Goal: Information Seeking & Learning: Find specific page/section

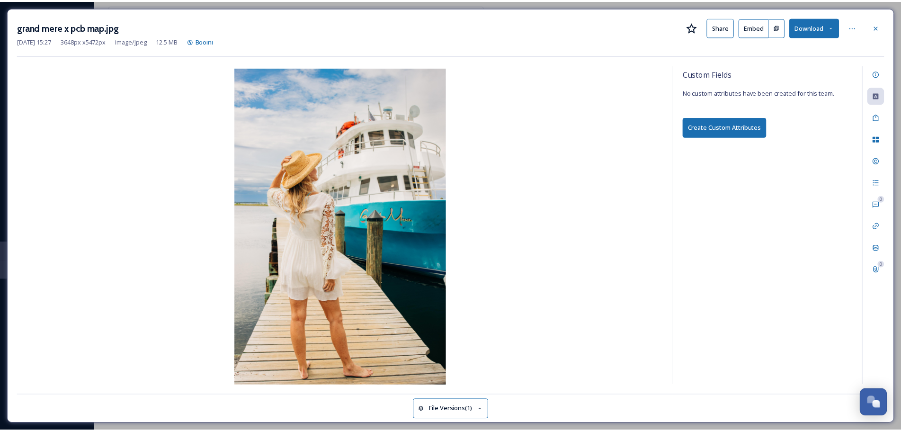
scroll to position [3872, 0]
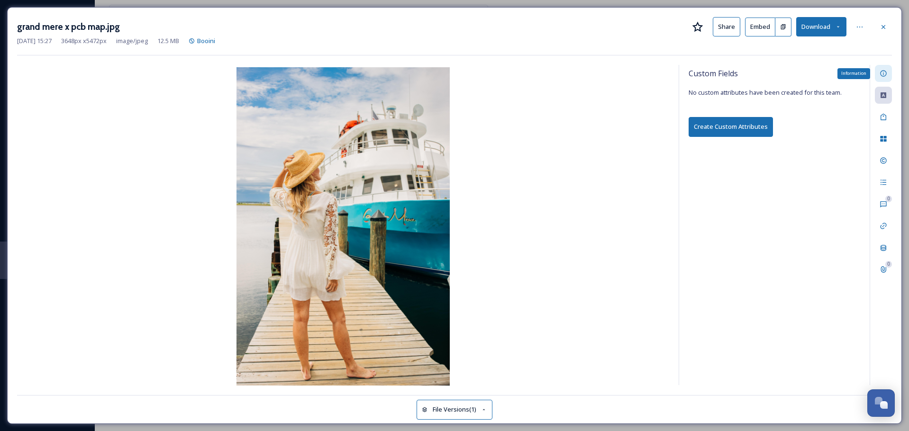
click at [876, 72] on div "Information" at bounding box center [882, 73] width 17 height 17
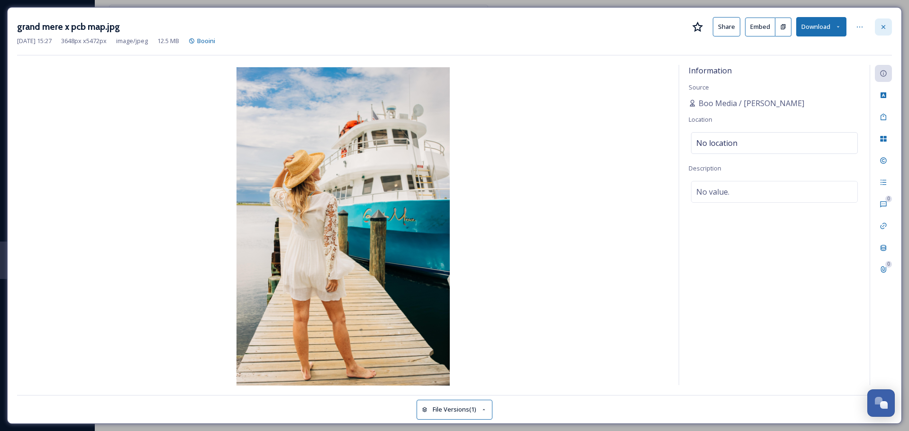
click at [881, 24] on icon at bounding box center [883, 27] width 8 height 8
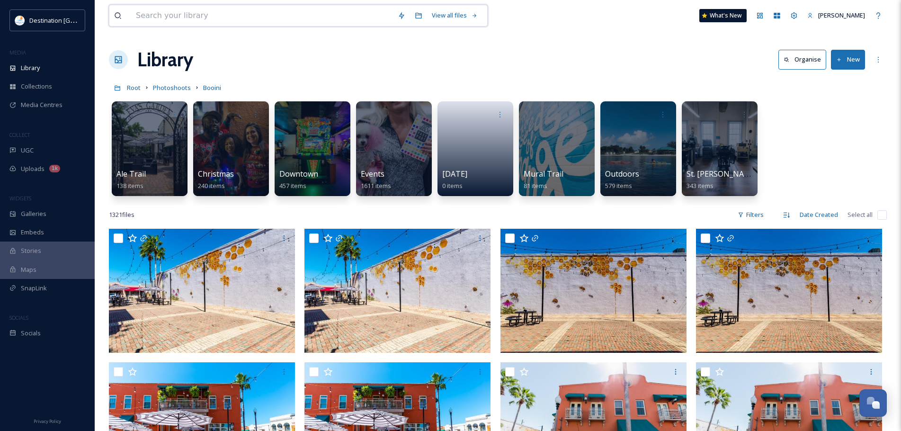
click at [249, 14] on input at bounding box center [262, 15] width 262 height 21
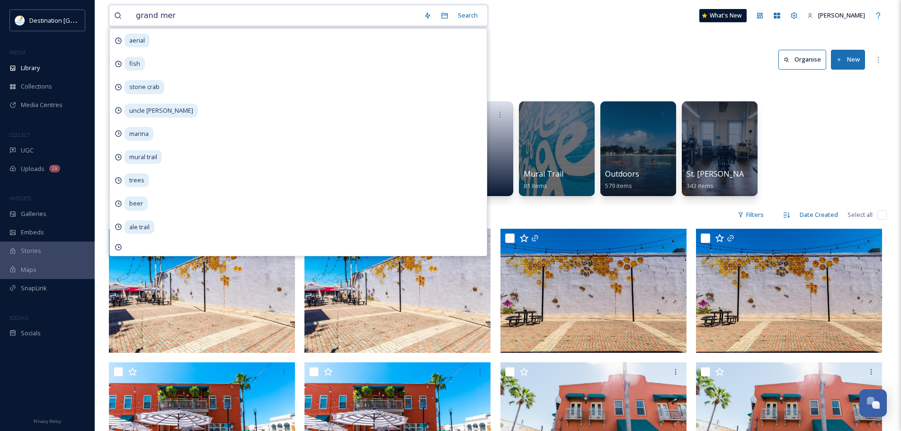
type input "grand mere"
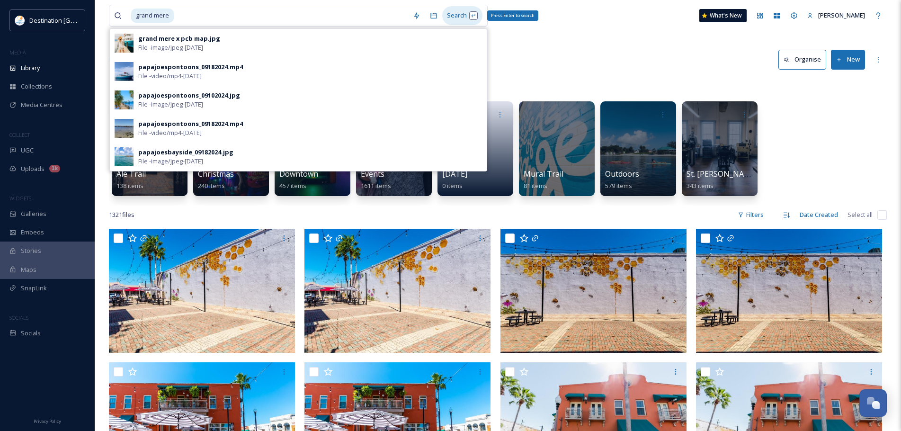
click at [454, 21] on div "Search Press Enter to search" at bounding box center [462, 15] width 40 height 18
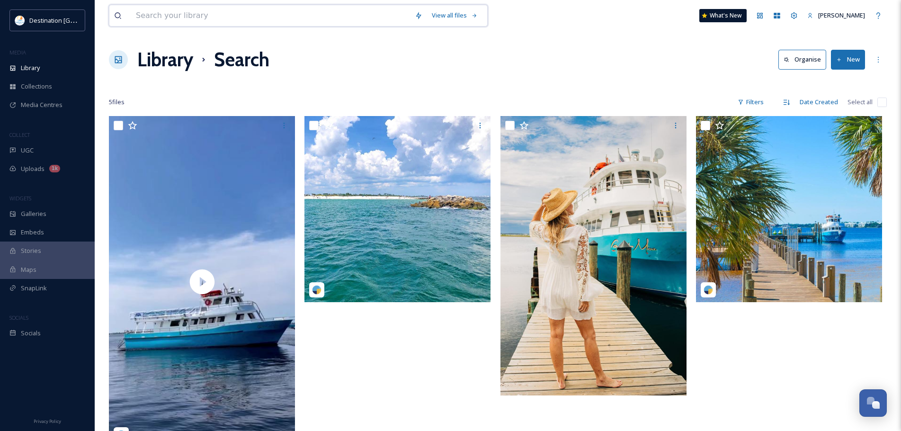
click at [151, 23] on input at bounding box center [270, 15] width 279 height 21
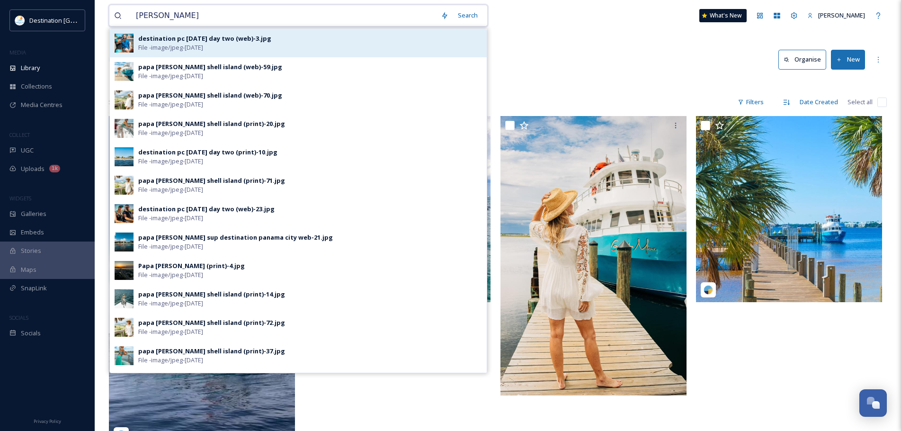
type input "papa [PERSON_NAME]"
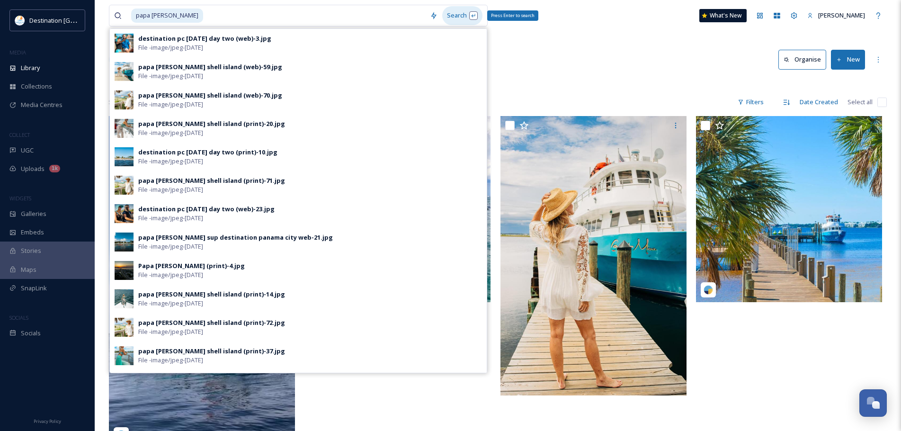
click at [447, 19] on div "Search Press Enter to search" at bounding box center [462, 15] width 40 height 18
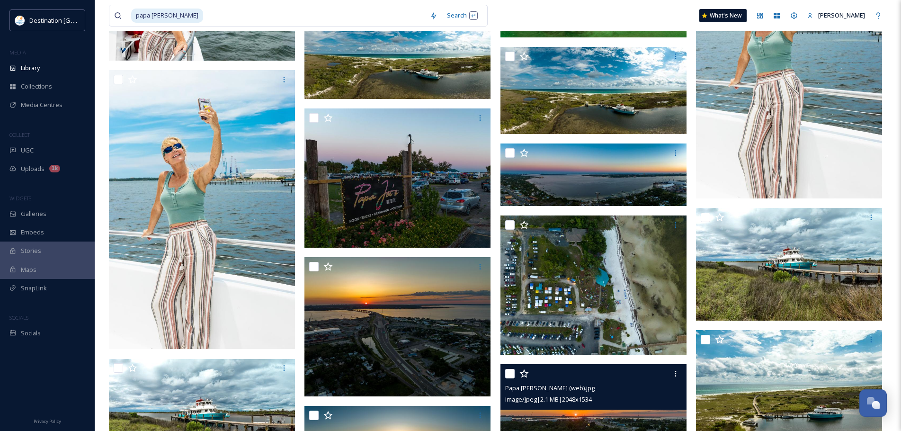
scroll to position [11321, 0]
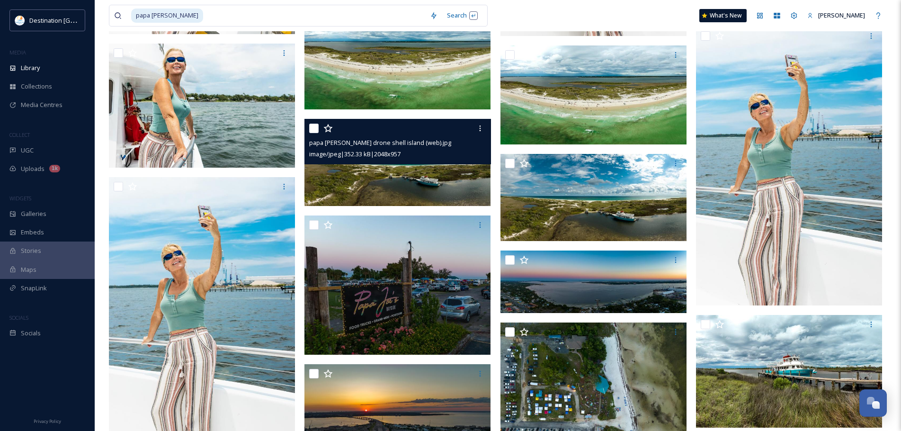
click at [428, 188] on img at bounding box center [398, 162] width 186 height 87
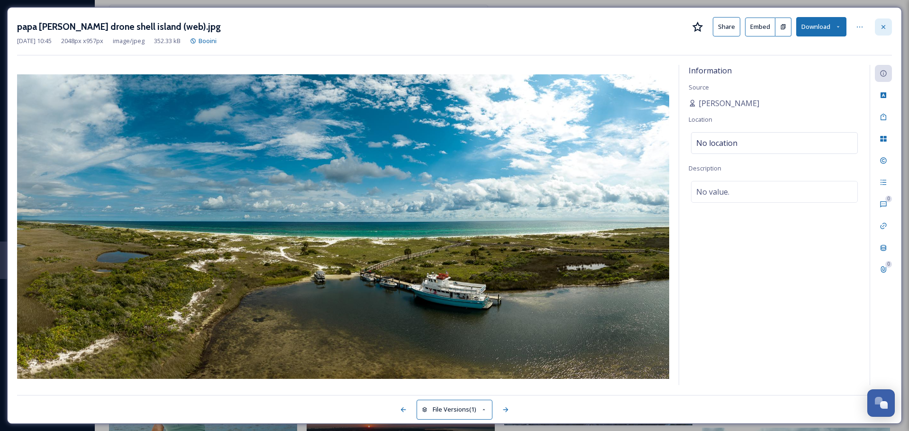
click at [881, 27] on icon at bounding box center [883, 27] width 8 height 8
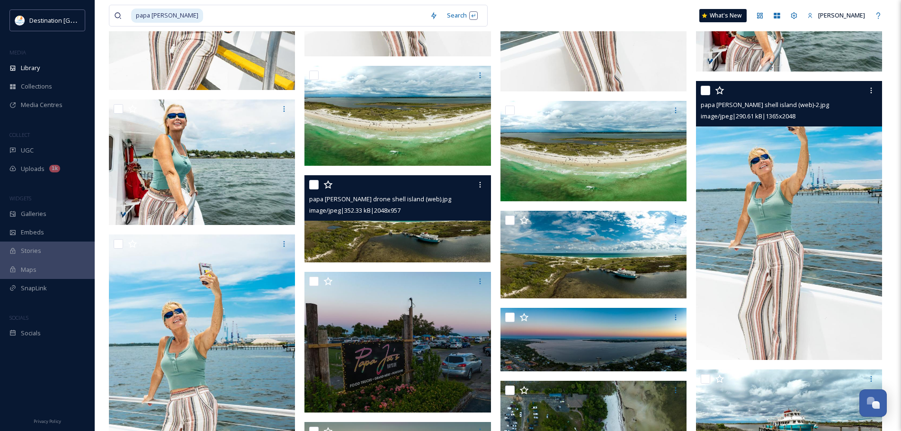
scroll to position [11558, 0]
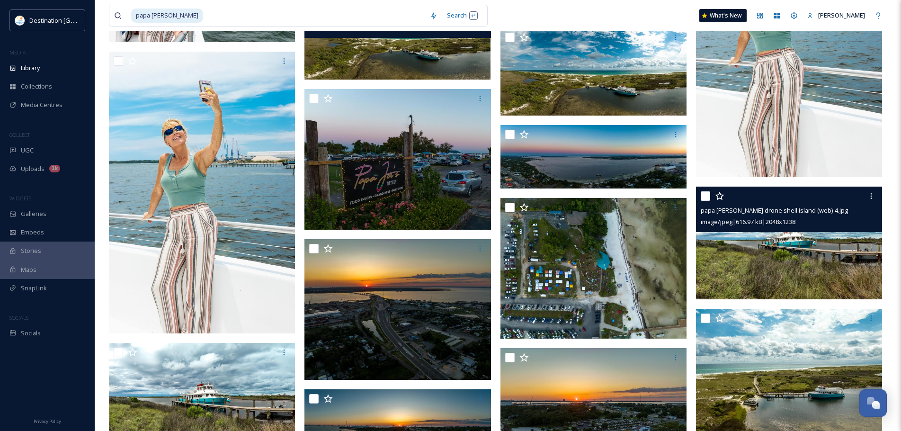
click at [808, 272] on img at bounding box center [789, 243] width 186 height 112
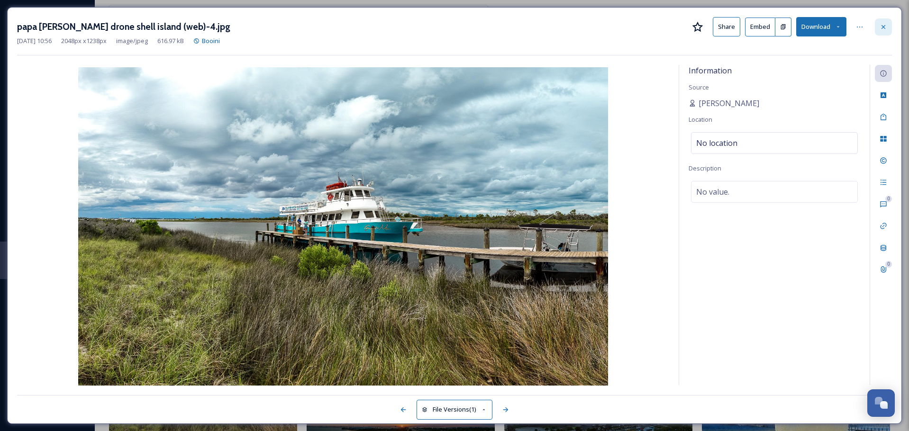
click at [886, 23] on icon at bounding box center [883, 27] width 8 height 8
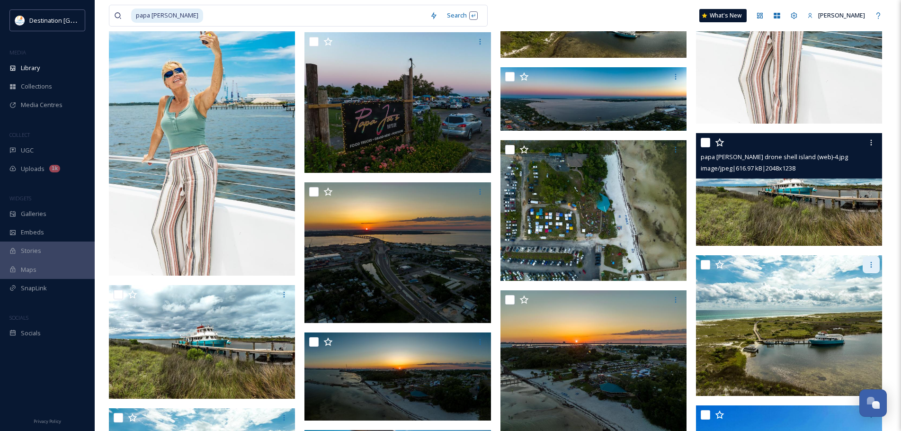
scroll to position [11747, 0]
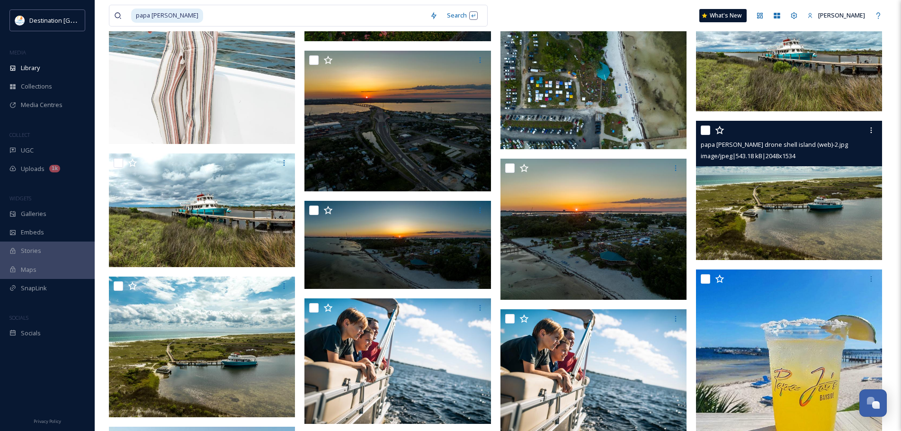
click at [855, 199] on img at bounding box center [789, 190] width 186 height 139
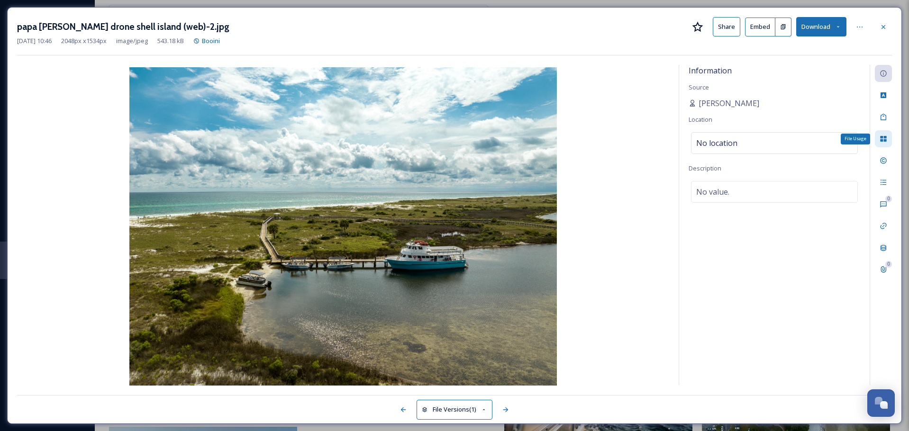
click at [877, 138] on div "File Usage" at bounding box center [882, 138] width 17 height 17
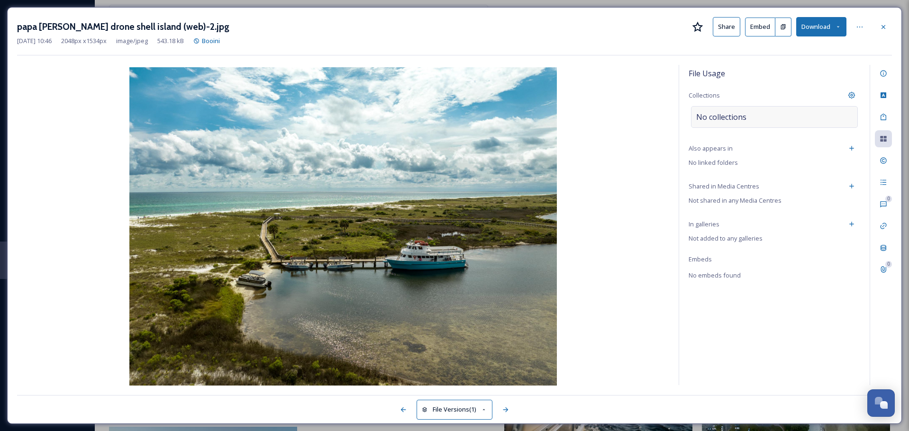
click at [792, 124] on div "No collections" at bounding box center [774, 117] width 167 height 22
click at [781, 115] on input at bounding box center [743, 117] width 104 height 21
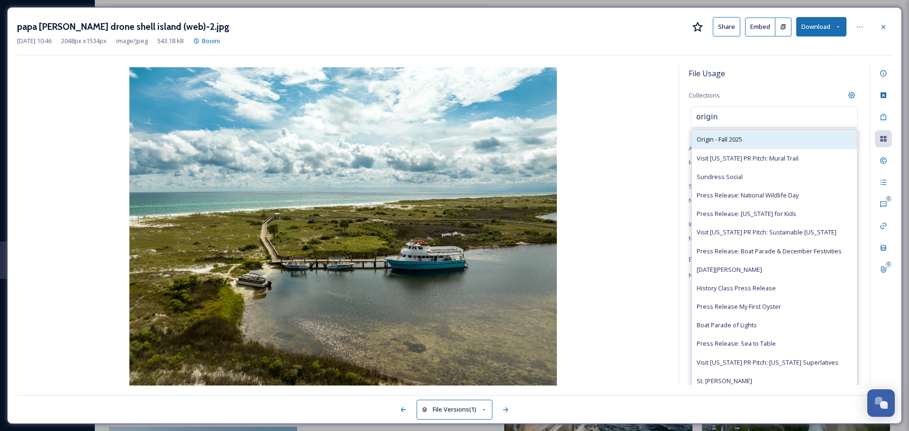
type input "origin"
click at [745, 133] on div "Origin - Fall 2025" at bounding box center [774, 139] width 165 height 18
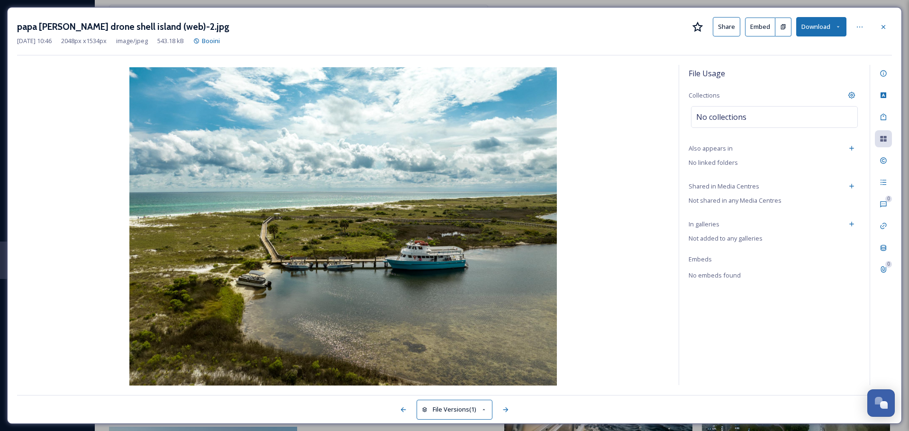
click at [827, 367] on div "File Usage Collections No collections Also appears in No linked folders Shared …" at bounding box center [774, 225] width 190 height 320
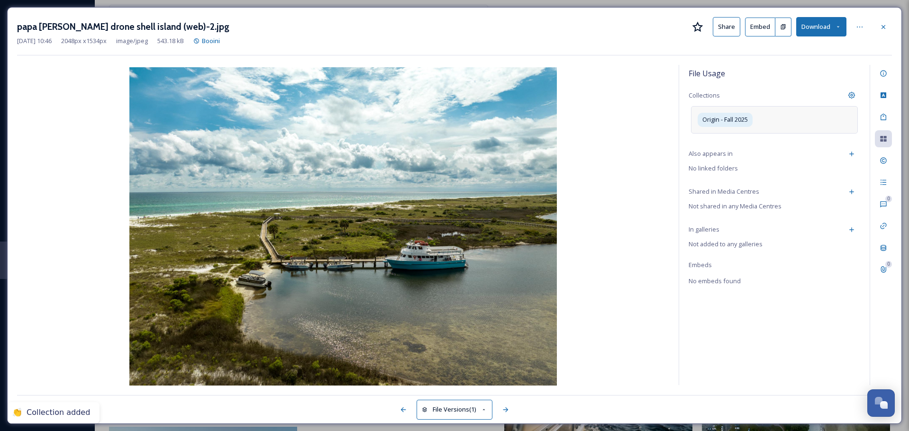
click at [770, 123] on div "Origin - Fall 2025" at bounding box center [774, 119] width 167 height 27
click at [882, 26] on icon at bounding box center [883, 27] width 8 height 8
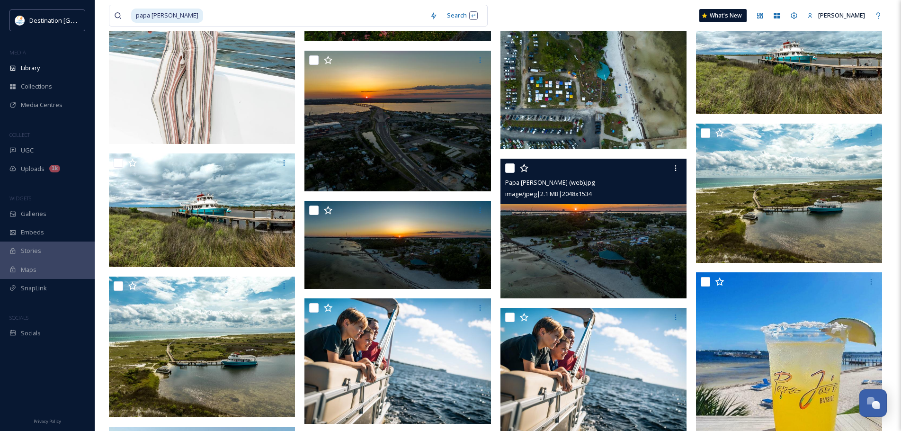
scroll to position [11842, 0]
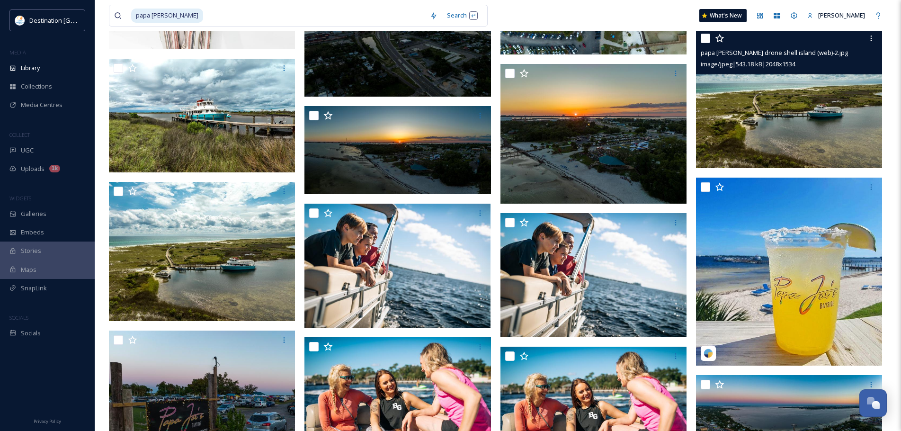
click at [804, 118] on img at bounding box center [789, 98] width 186 height 139
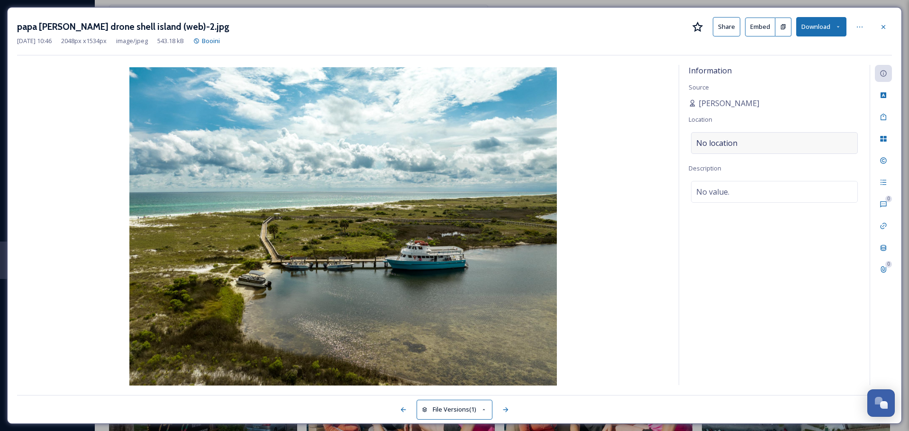
click at [744, 145] on div "No location" at bounding box center [774, 143] width 167 height 22
click at [877, 134] on div at bounding box center [882, 138] width 17 height 17
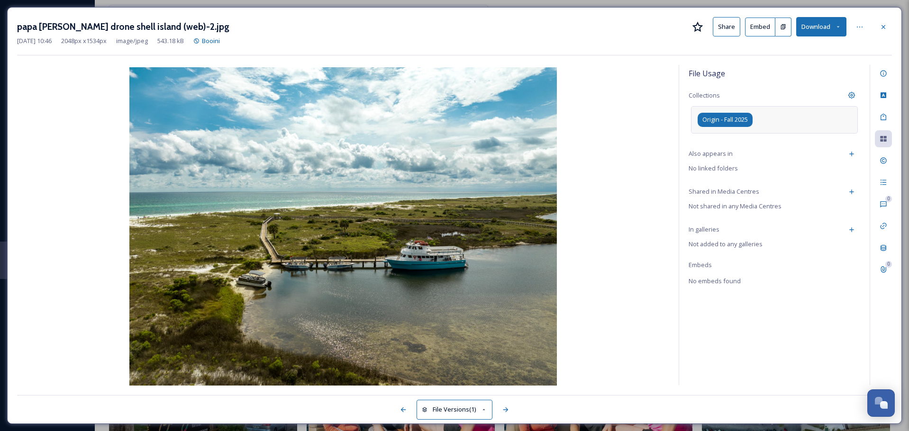
click at [733, 119] on span "Origin - Fall 2025" at bounding box center [724, 119] width 45 height 9
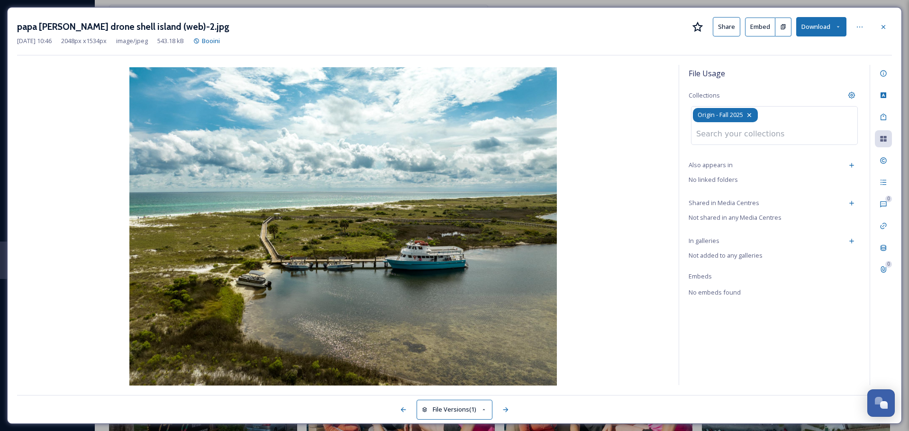
click at [753, 116] on icon at bounding box center [749, 115] width 8 height 8
click at [751, 118] on icon at bounding box center [749, 115] width 8 height 8
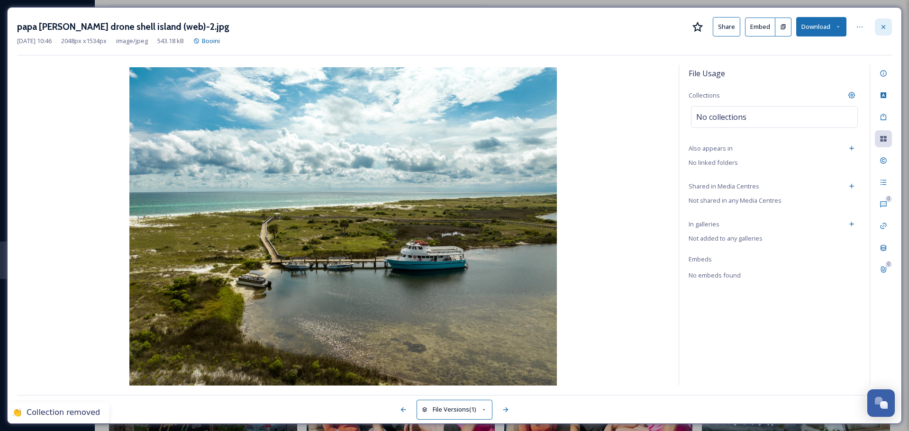
click at [881, 24] on icon at bounding box center [883, 27] width 8 height 8
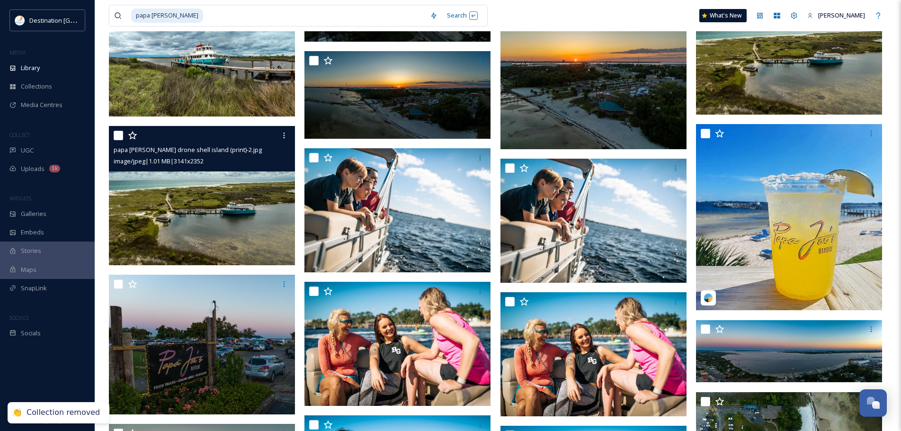
scroll to position [11747, 0]
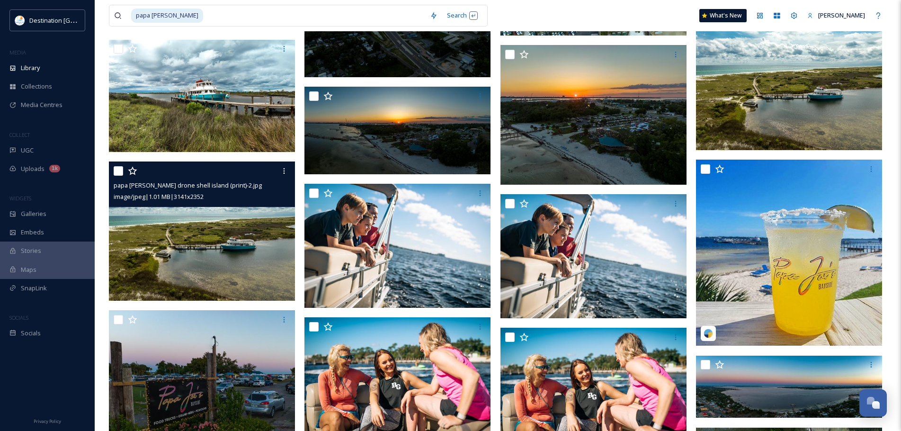
click at [227, 264] on img at bounding box center [202, 231] width 186 height 139
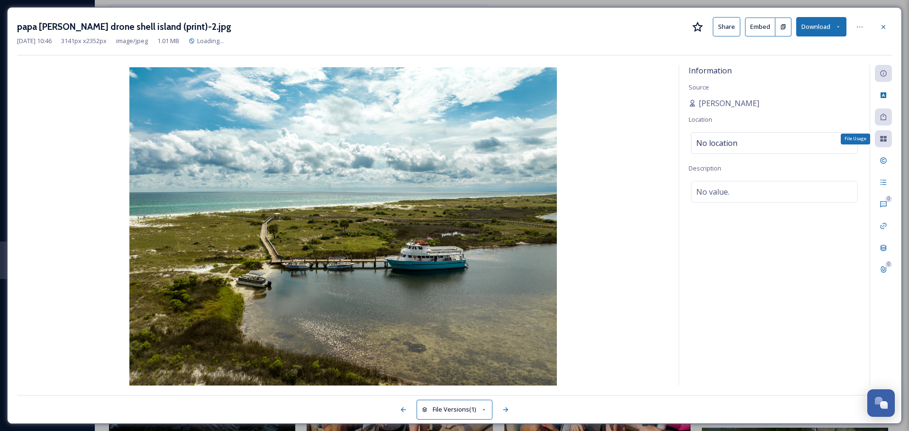
click at [882, 141] on icon at bounding box center [883, 139] width 6 height 6
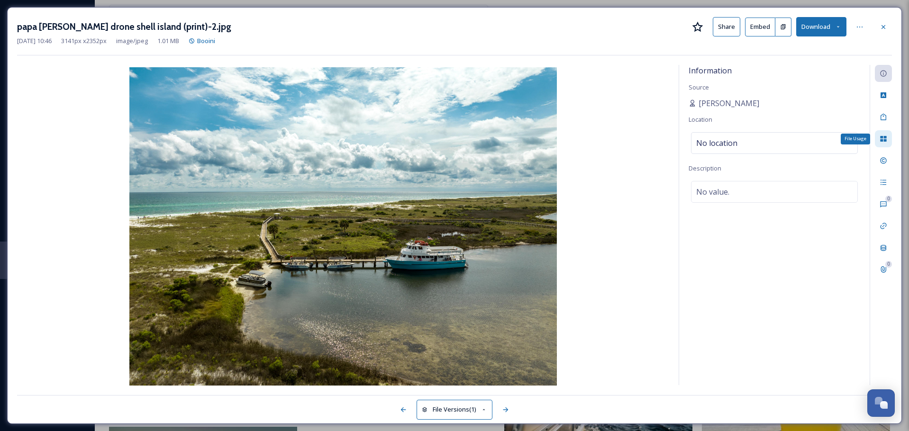
click at [883, 136] on icon at bounding box center [883, 139] width 8 height 8
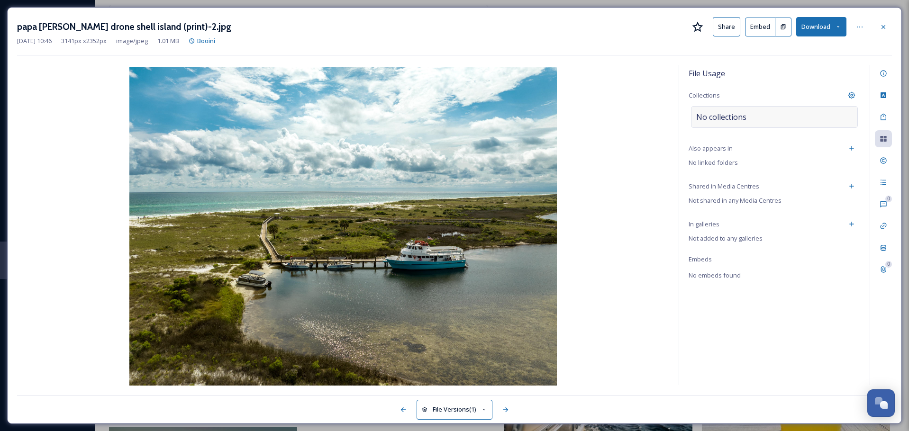
click at [711, 116] on span "No collections" at bounding box center [721, 116] width 50 height 11
click at [711, 116] on input at bounding box center [743, 117] width 104 height 21
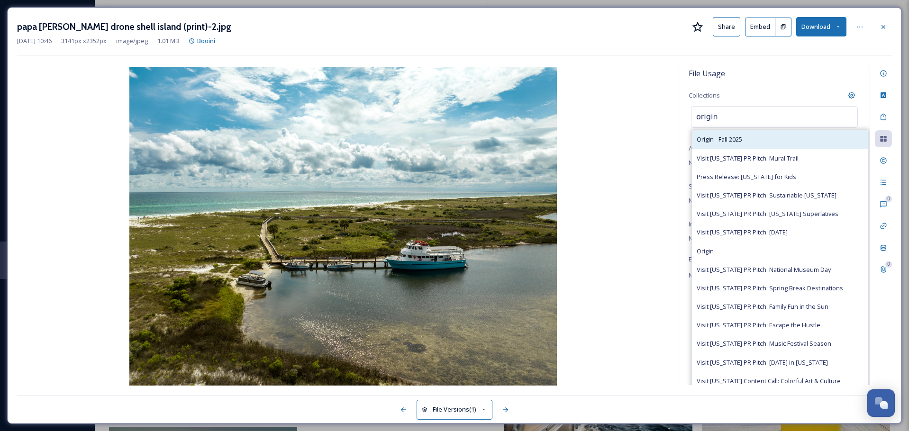
type input "origin"
click at [696, 143] on div "Origin - Fall 2025" at bounding box center [780, 139] width 176 height 18
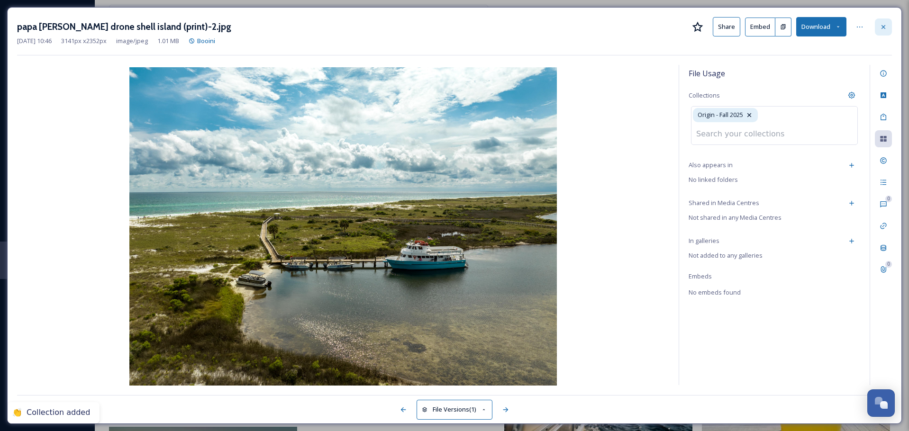
click at [883, 26] on icon at bounding box center [883, 27] width 4 height 4
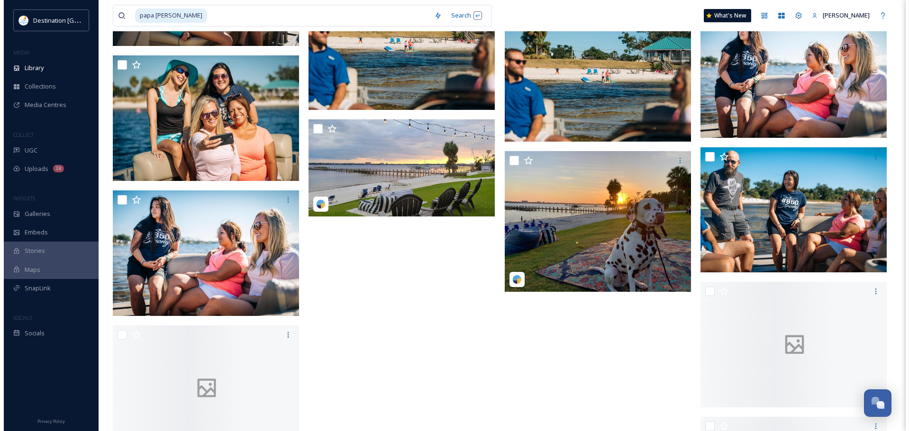
scroll to position [14495, 0]
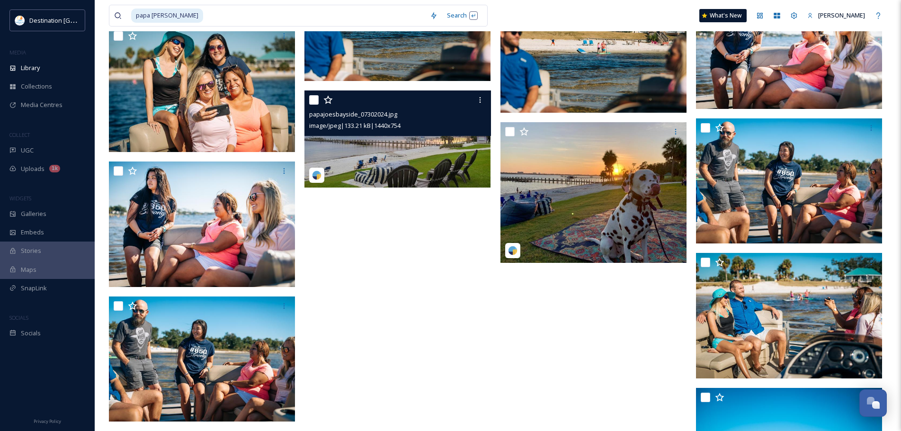
click at [453, 165] on img at bounding box center [398, 139] width 186 height 98
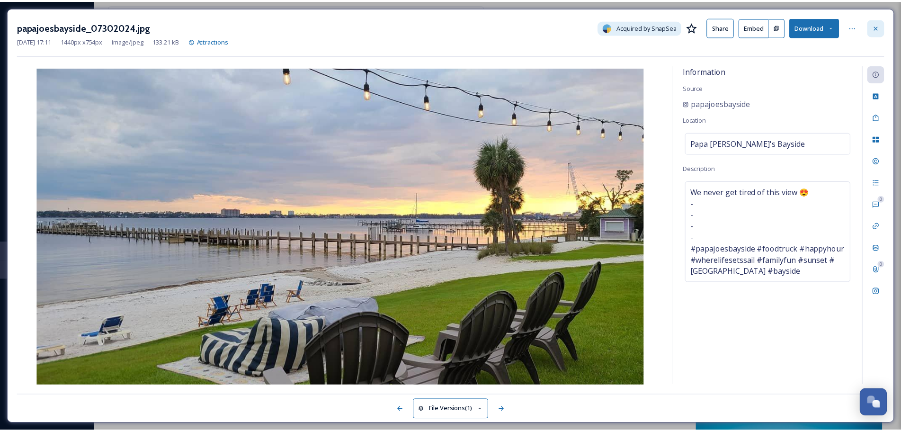
scroll to position [14496, 0]
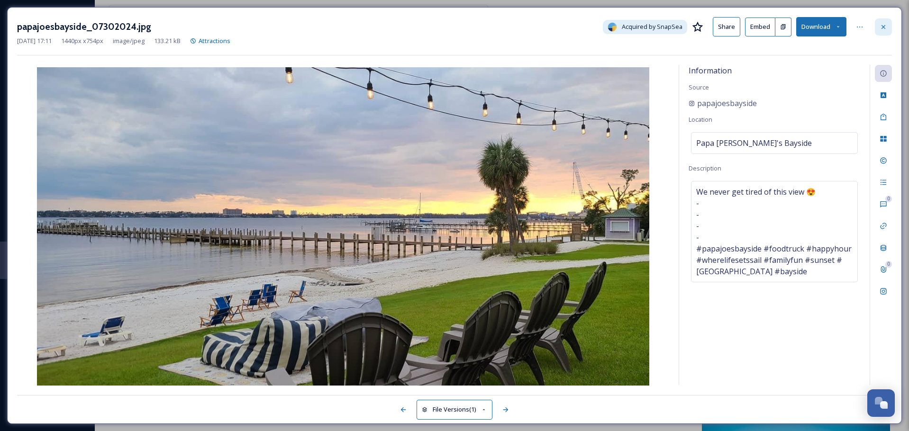
click at [880, 22] on div at bounding box center [882, 26] width 17 height 17
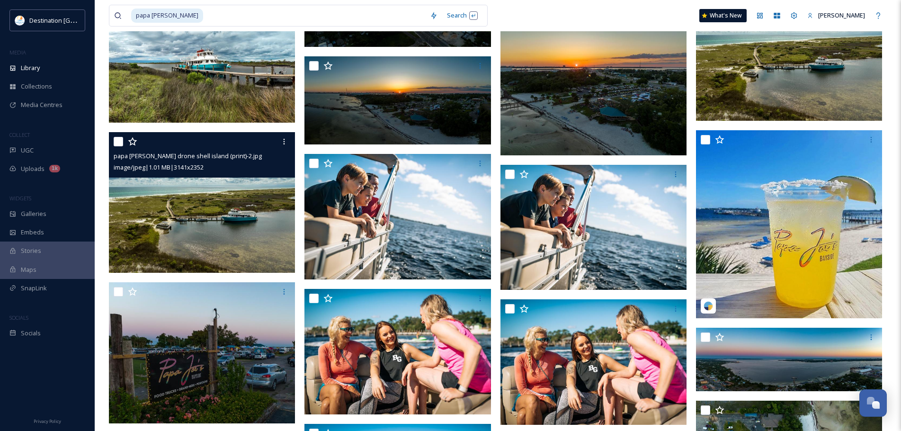
scroll to position [11697, 0]
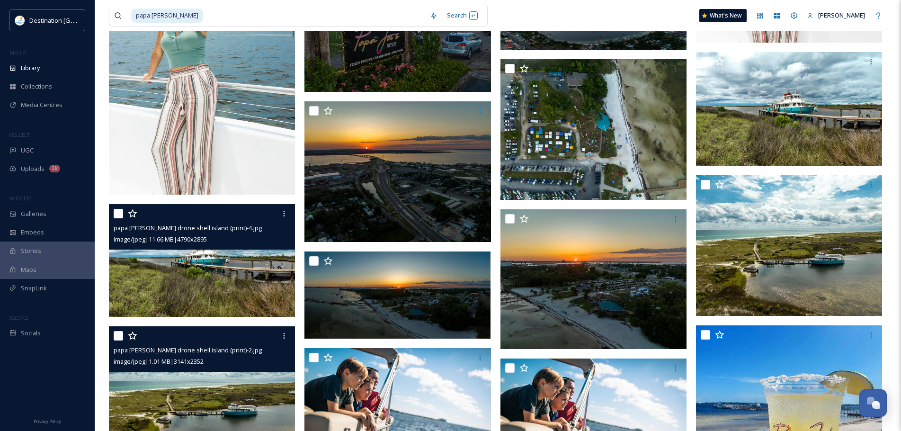
click at [176, 278] on img at bounding box center [202, 260] width 186 height 112
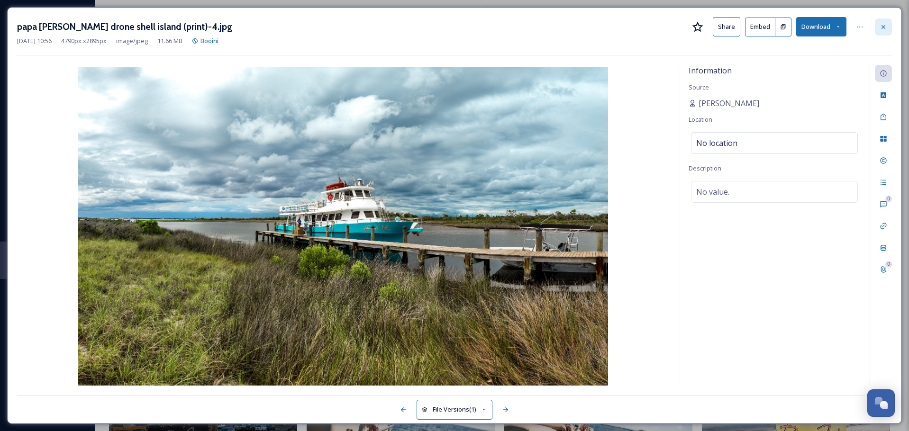
click at [880, 23] on icon at bounding box center [883, 27] width 8 height 8
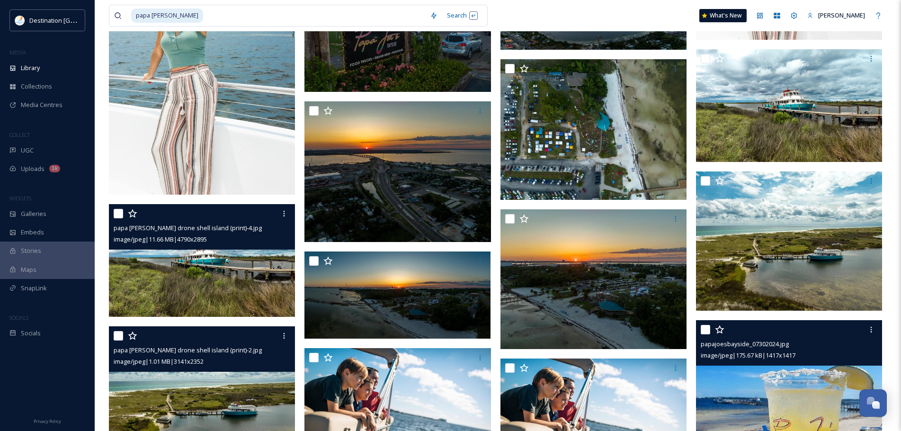
drag, startPoint x: 861, startPoint y: 383, endPoint x: 861, endPoint y: 366, distance: 17.5
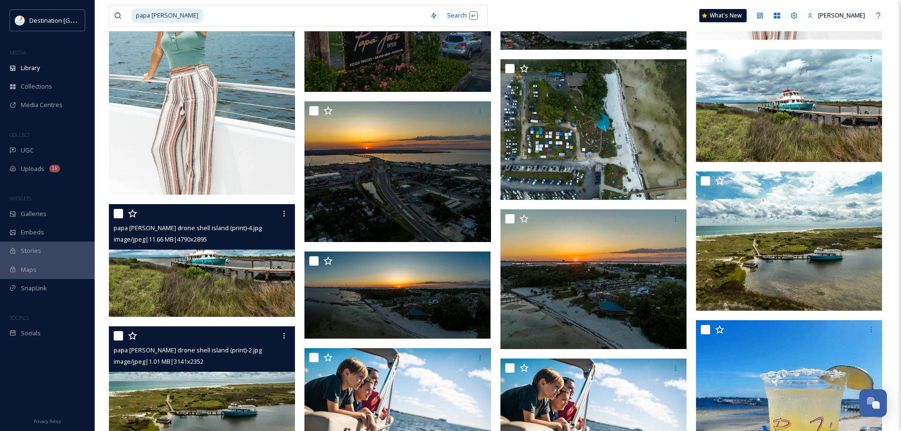
drag, startPoint x: 861, startPoint y: 366, endPoint x: 494, endPoint y: 235, distance: 389.2
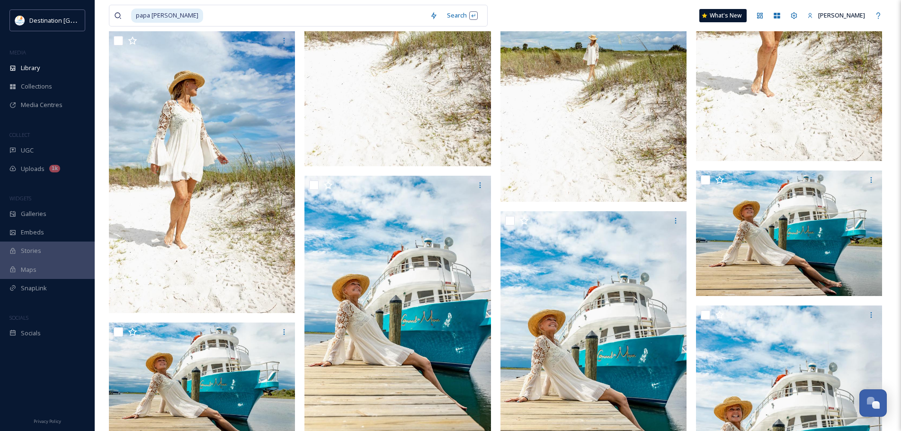
scroll to position [3549, 0]
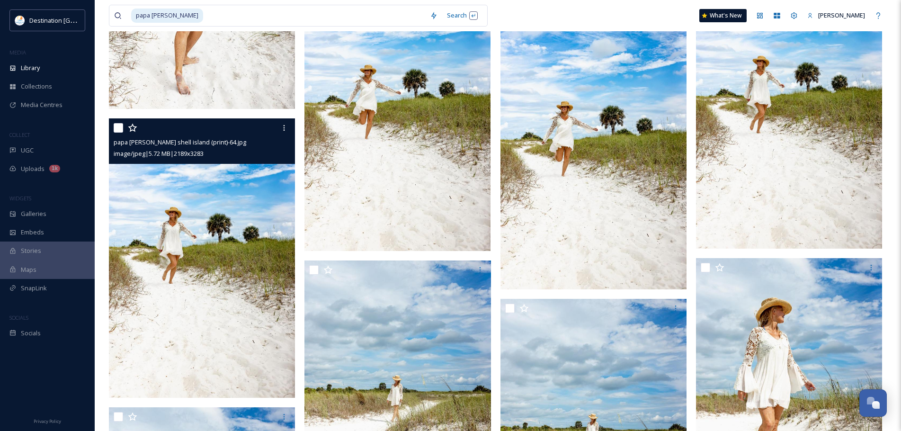
click at [202, 293] on img at bounding box center [202, 257] width 186 height 279
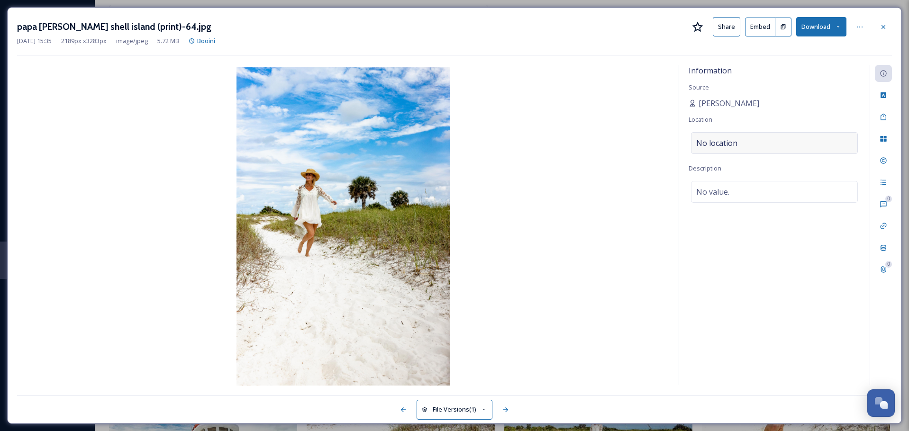
click at [741, 144] on div "No location" at bounding box center [774, 143] width 167 height 22
click at [741, 144] on input at bounding box center [774, 143] width 166 height 21
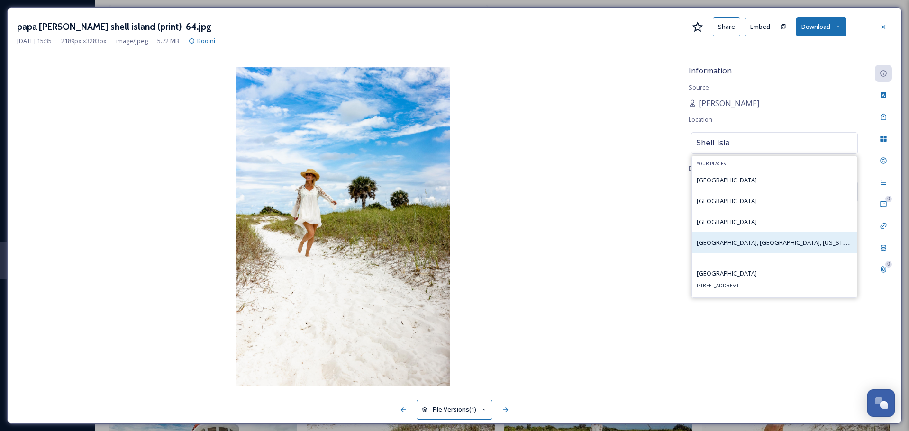
type input "Shell Isla"
click at [758, 242] on span "[GEOGRAPHIC_DATA], [GEOGRAPHIC_DATA], [US_STATE]" at bounding box center [775, 242] width 158 height 9
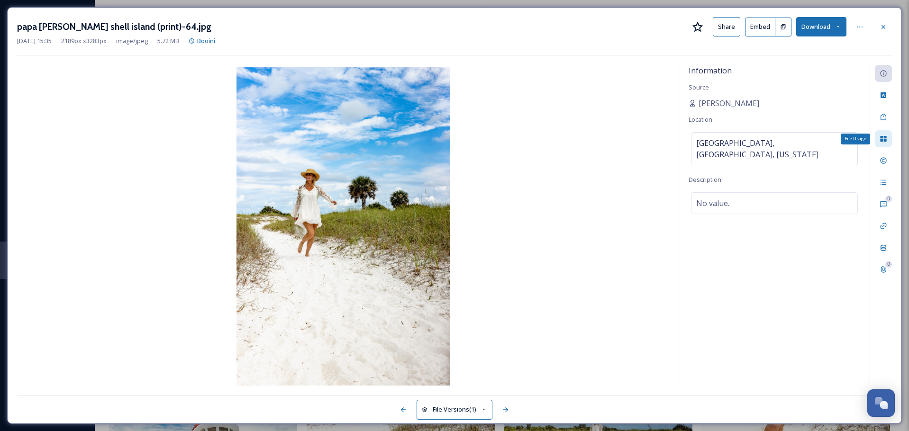
click at [885, 142] on icon at bounding box center [883, 139] width 8 height 8
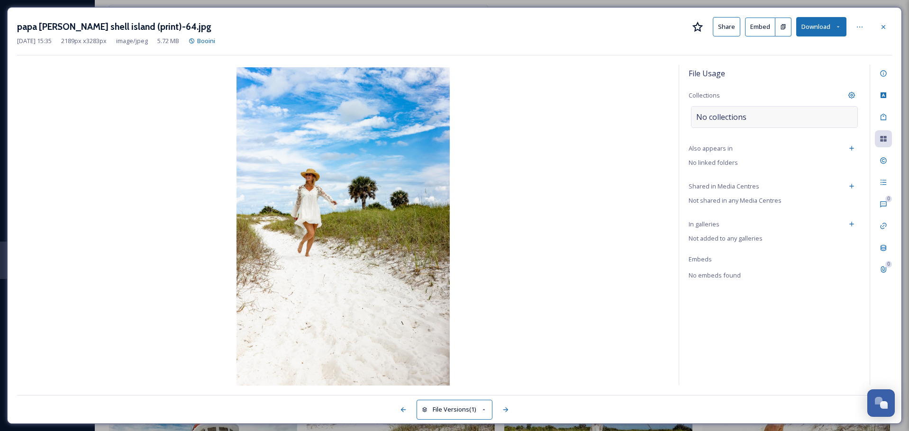
click at [788, 127] on div "No collections" at bounding box center [774, 117] width 167 height 22
click at [783, 125] on input at bounding box center [743, 117] width 104 height 21
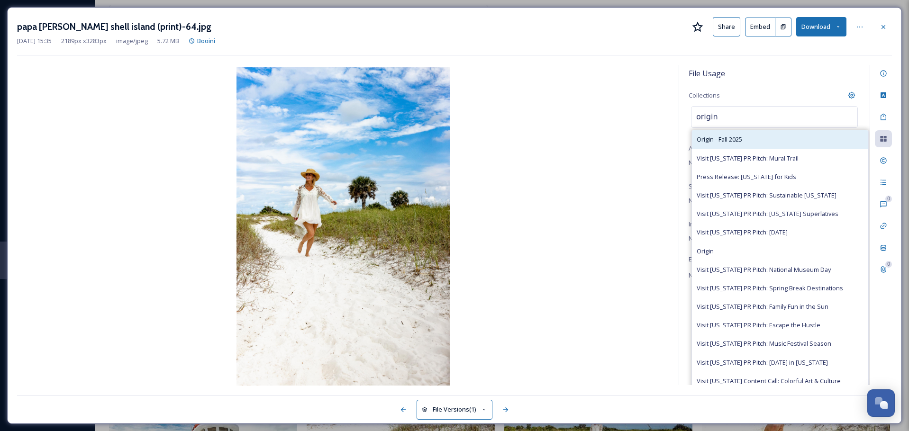
type input "origin"
click at [769, 139] on div "Origin - Fall 2025" at bounding box center [780, 139] width 176 height 18
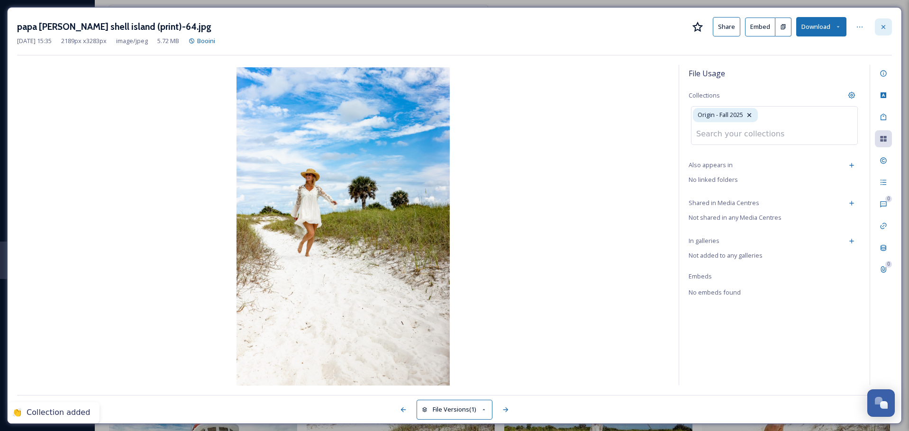
click at [885, 30] on icon at bounding box center [883, 27] width 8 height 8
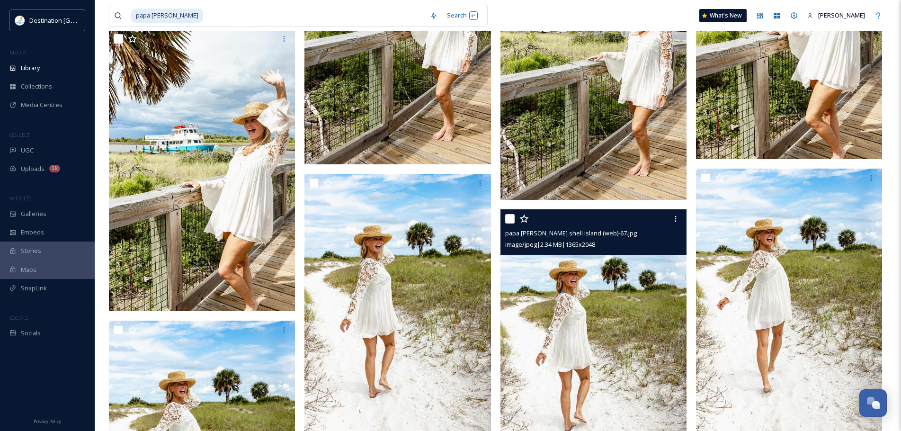
scroll to position [2744, 0]
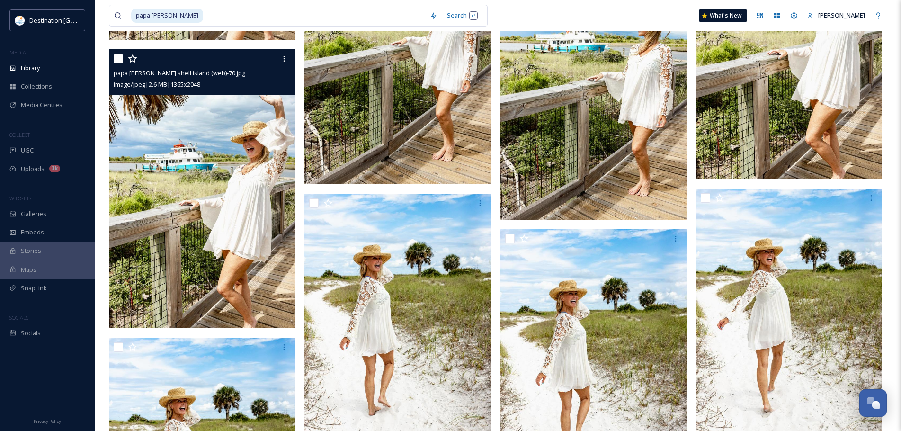
click at [216, 183] on img at bounding box center [202, 188] width 186 height 279
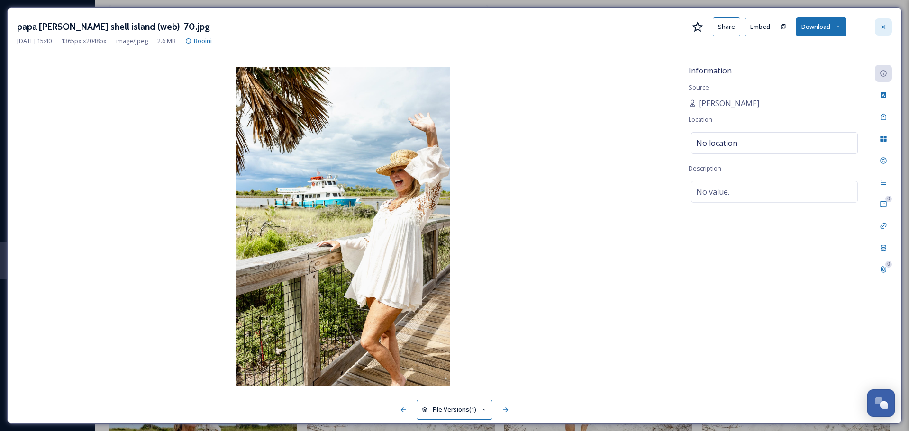
click at [889, 27] on div at bounding box center [882, 26] width 17 height 17
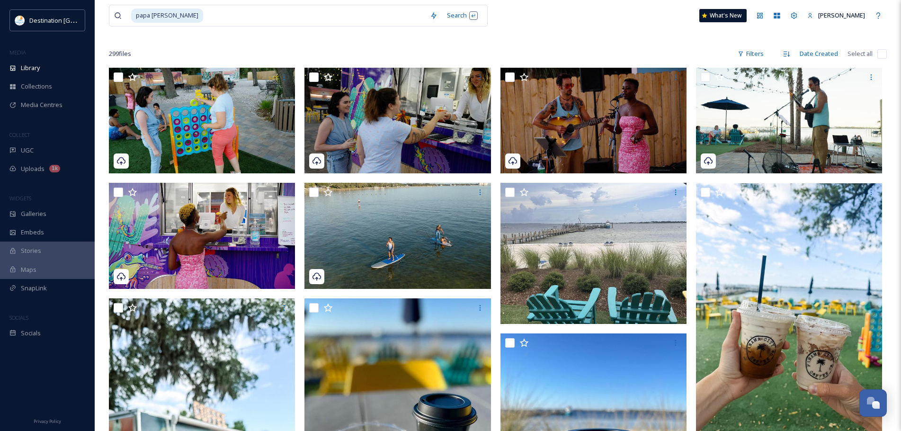
scroll to position [13, 0]
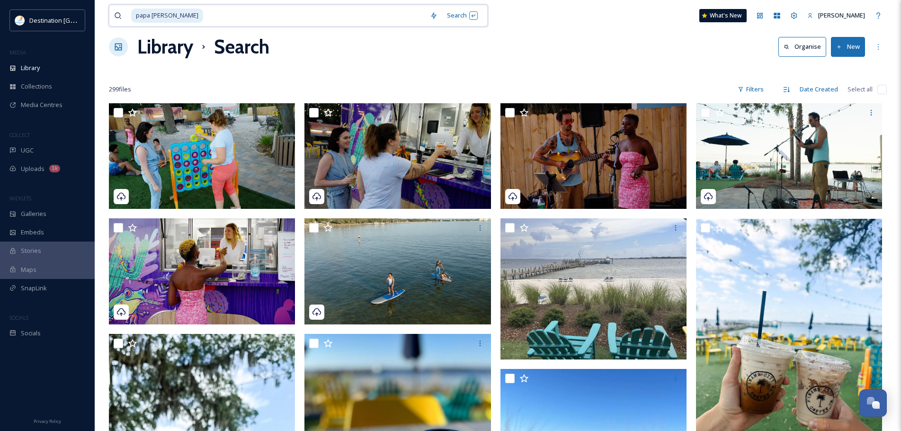
click at [204, 21] on input at bounding box center [314, 15] width 221 height 21
type input "p"
type input "grand mere"
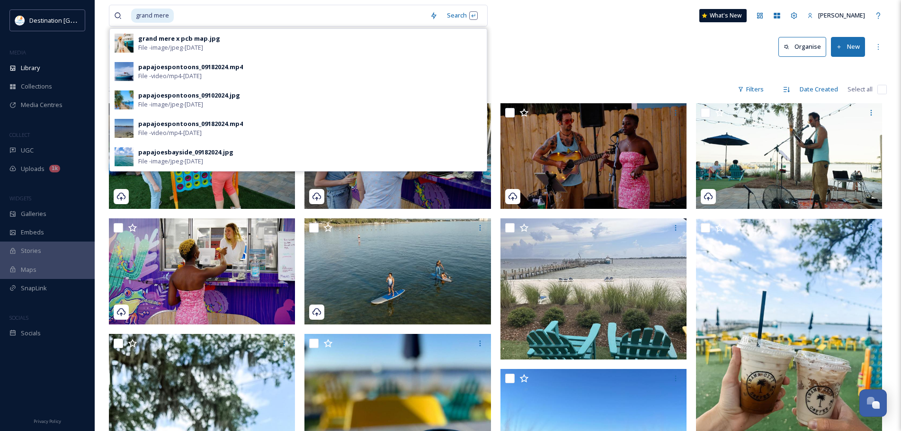
click at [484, 19] on div "grand mere Search grand mere x pcb map.jpg File - image/jpeg - [DATE] papajoesp…" at bounding box center [298, 16] width 379 height 22
click at [452, 17] on div "Search Press Enter to search" at bounding box center [462, 15] width 40 height 18
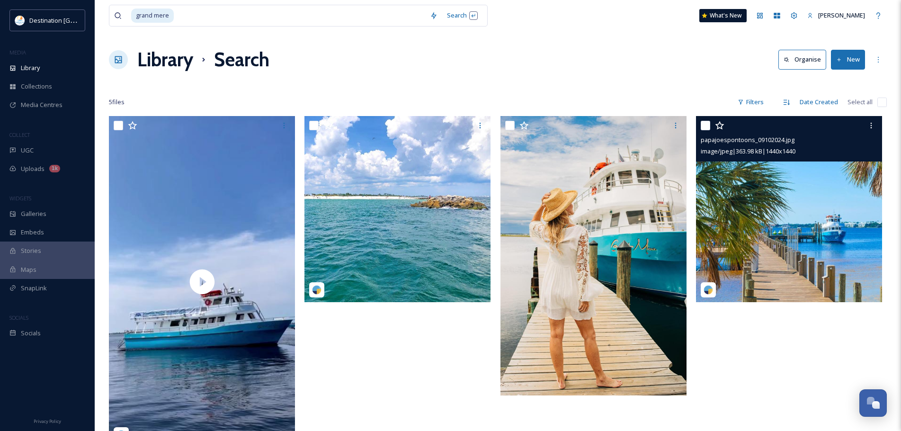
click at [774, 265] on img at bounding box center [789, 209] width 186 height 186
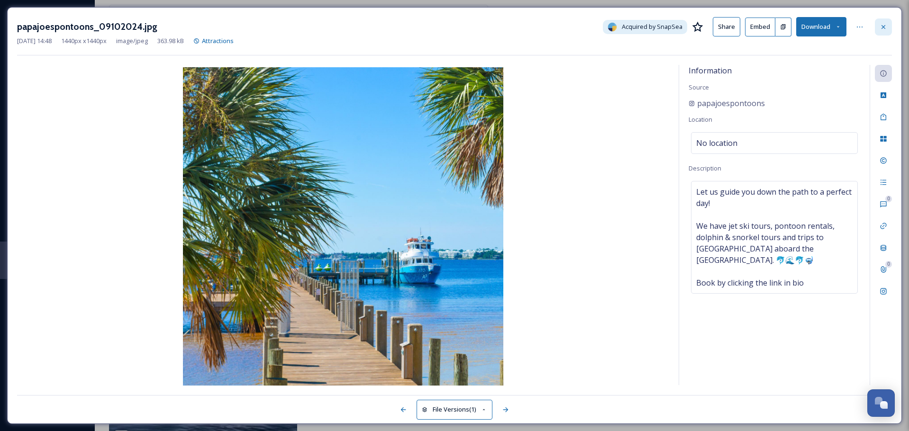
click at [884, 24] on icon at bounding box center [883, 27] width 8 height 8
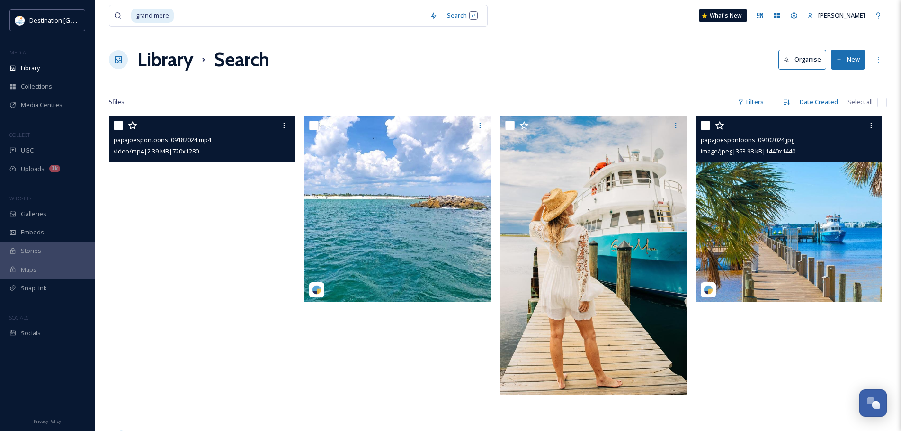
click at [259, 205] on video "papajoespontoons_09182024.mp4" at bounding box center [202, 281] width 186 height 331
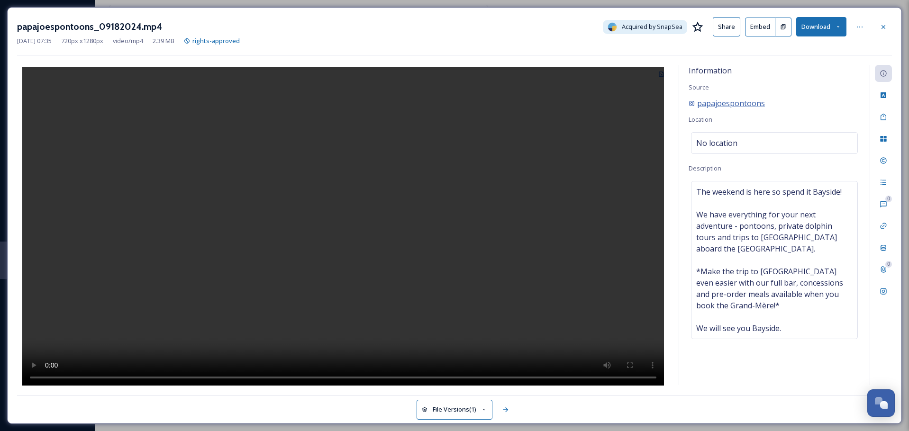
click at [740, 103] on span "papajoespontoons" at bounding box center [731, 103] width 68 height 11
click at [880, 29] on icon at bounding box center [883, 27] width 8 height 8
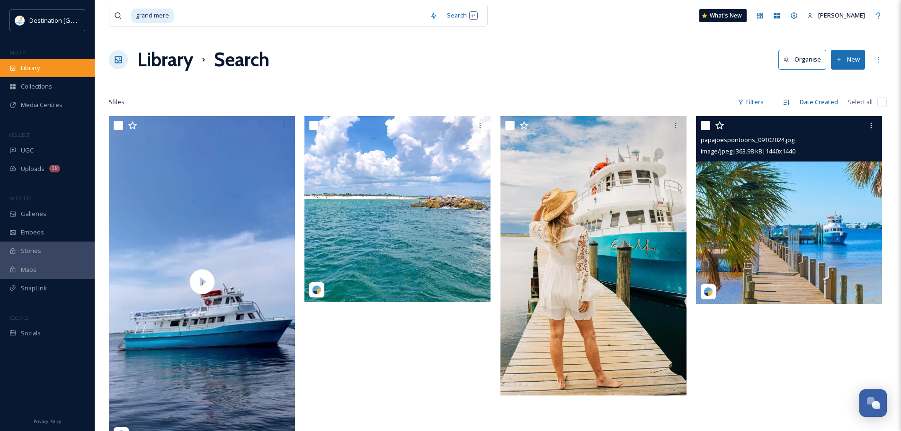
click at [37, 72] on span "Library" at bounding box center [30, 67] width 19 height 9
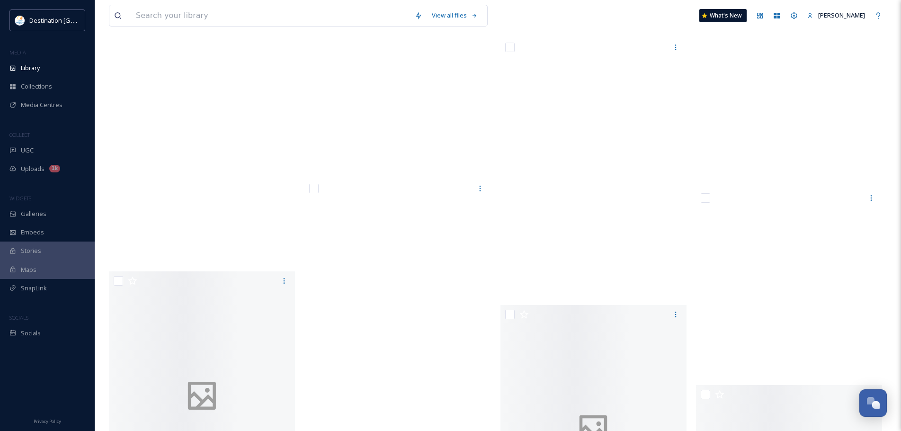
scroll to position [2937, 0]
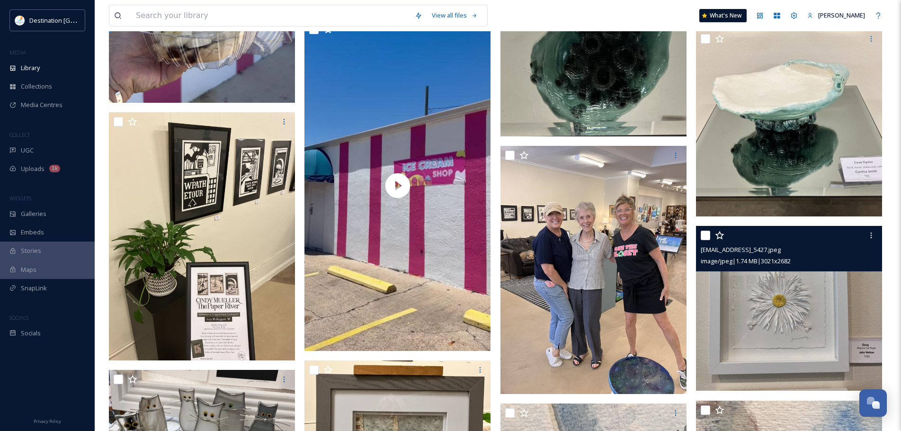
click at [797, 326] on img at bounding box center [789, 308] width 186 height 165
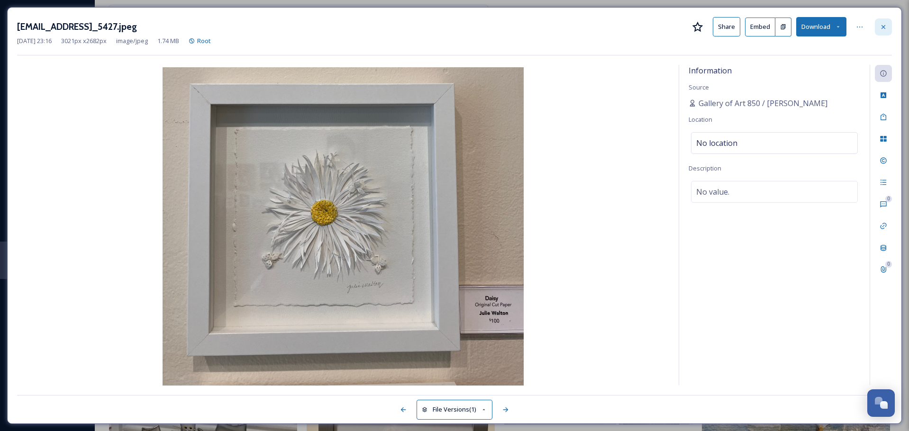
click at [887, 27] on div at bounding box center [882, 26] width 17 height 17
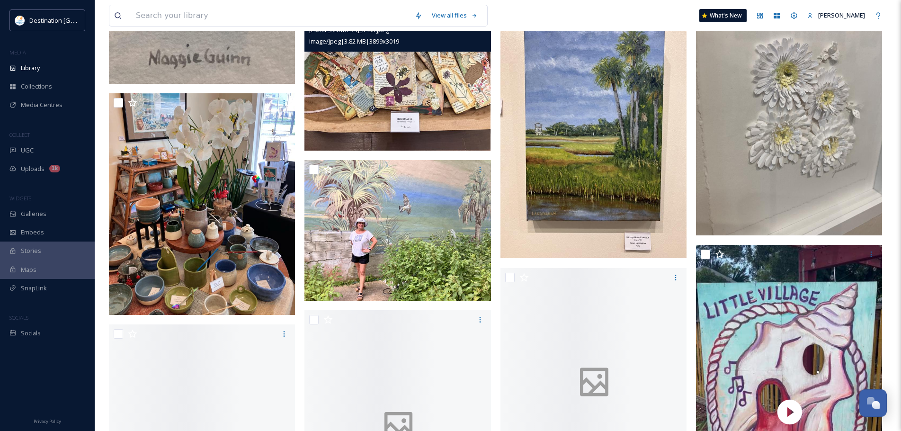
scroll to position [3884, 0]
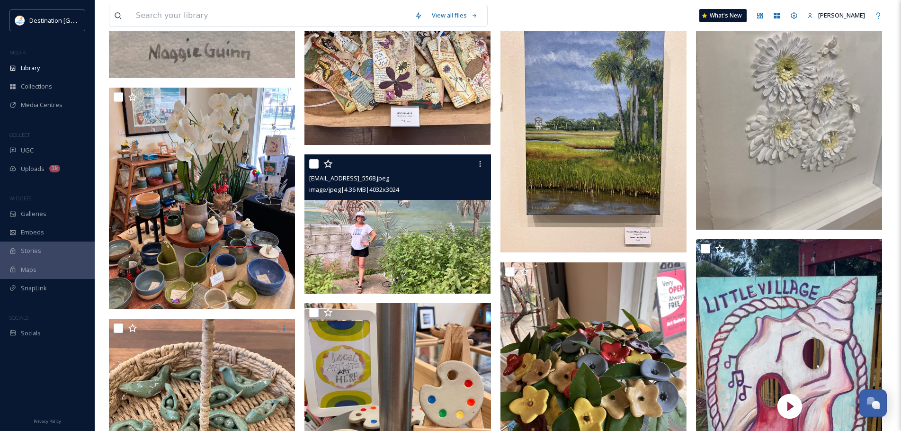
click at [418, 251] on img at bounding box center [398, 224] width 186 height 140
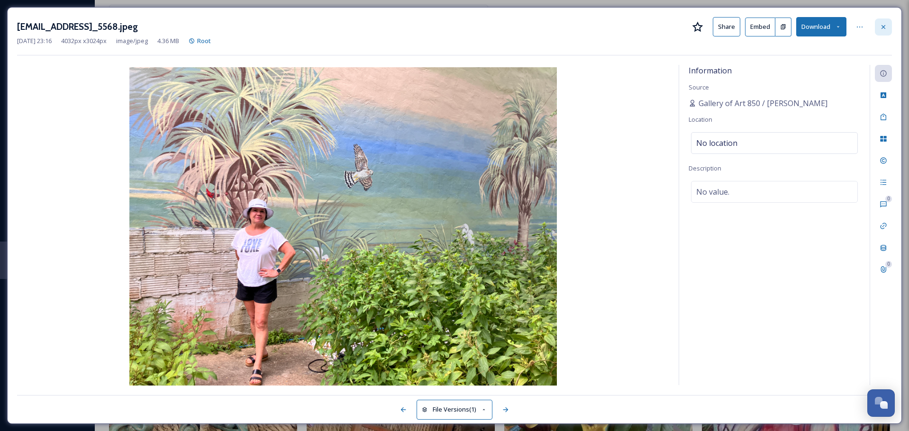
click at [881, 29] on icon at bounding box center [883, 27] width 8 height 8
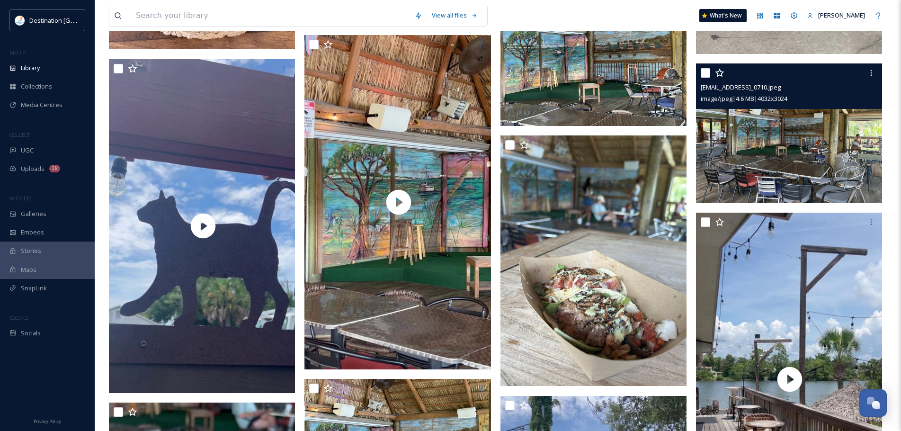
scroll to position [4500, 0]
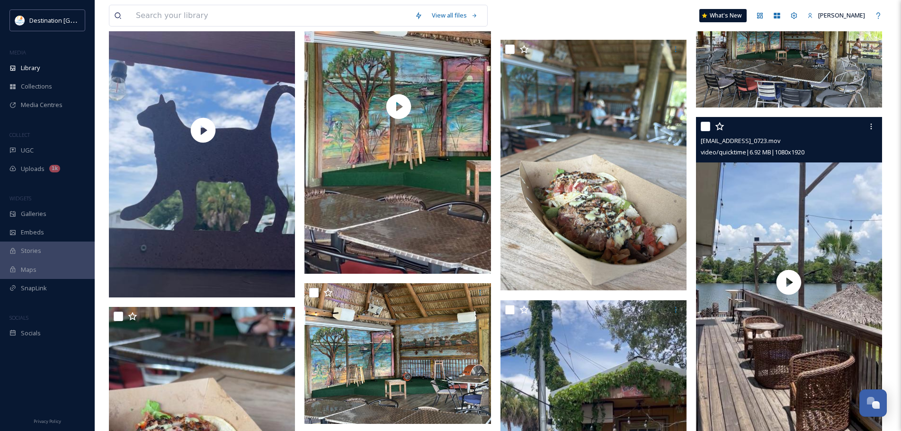
click at [781, 145] on span "[EMAIL_ADDRESS]_0723.mov" at bounding box center [741, 140] width 80 height 9
click at [807, 135] on div at bounding box center [790, 126] width 179 height 17
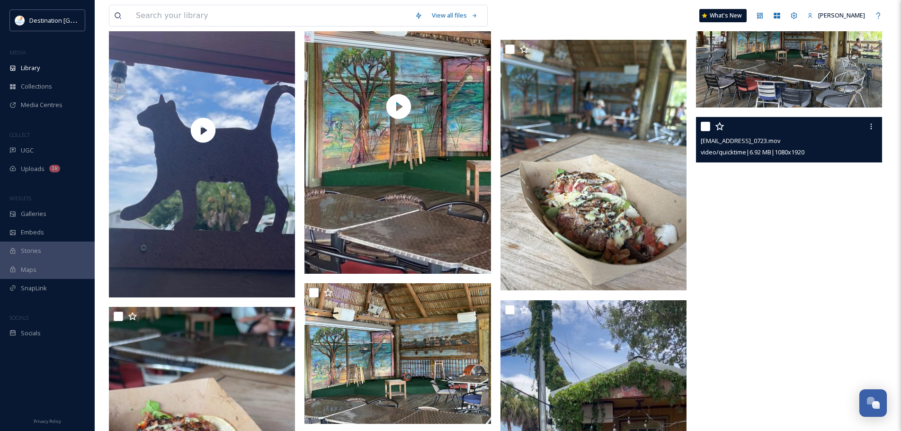
click at [867, 298] on video "ext_1752763778.643293_Social@destinationpanamacity.com-IMG_0723.mov" at bounding box center [789, 282] width 186 height 331
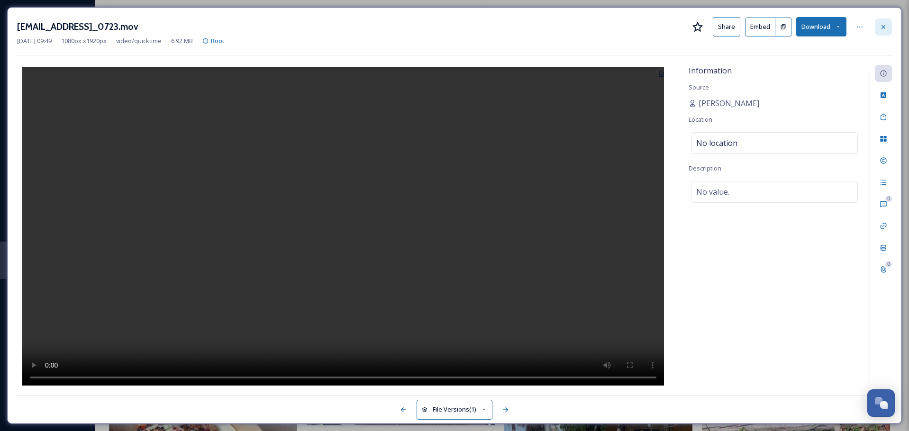
click at [886, 26] on icon at bounding box center [883, 27] width 8 height 8
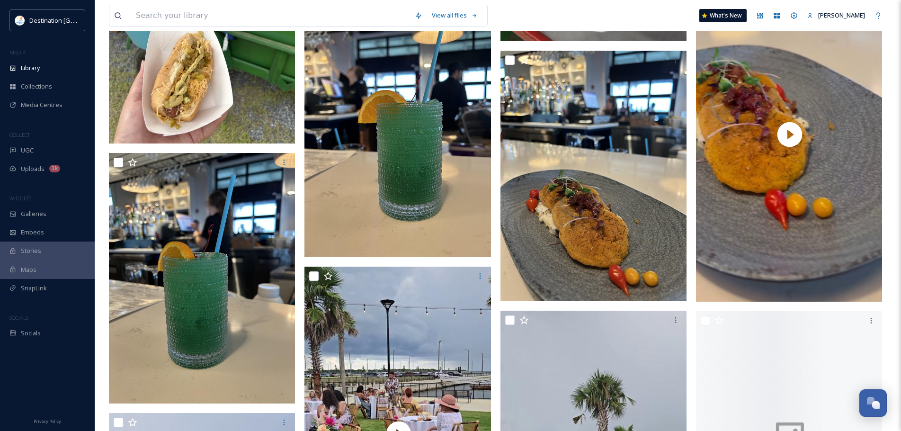
scroll to position [6110, 0]
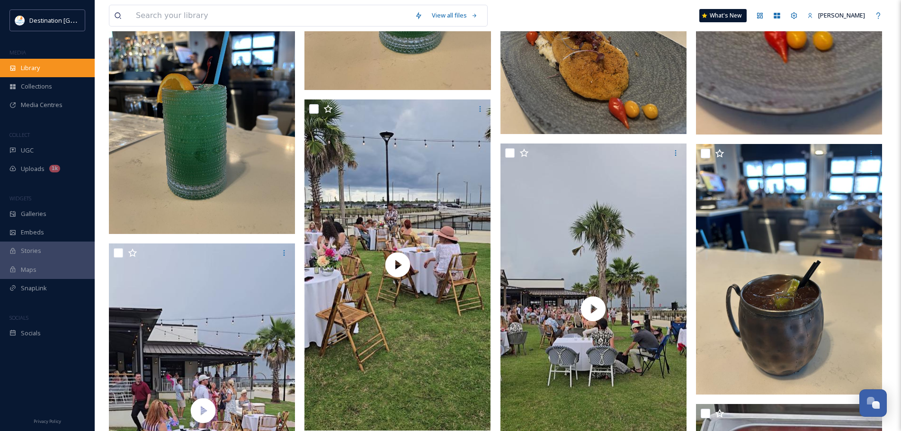
click at [64, 76] on div "Library" at bounding box center [47, 68] width 95 height 18
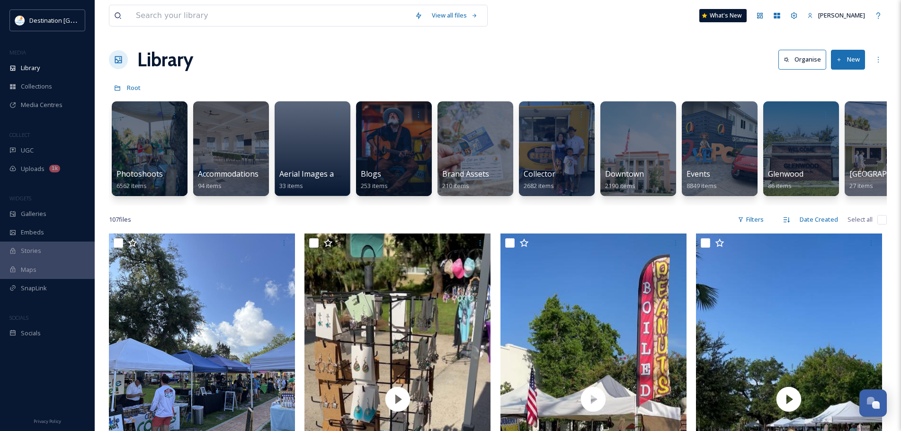
click at [269, 4] on div "View all files What's New [PERSON_NAME]" at bounding box center [498, 15] width 778 height 31
click at [267, 16] on input at bounding box center [270, 15] width 279 height 21
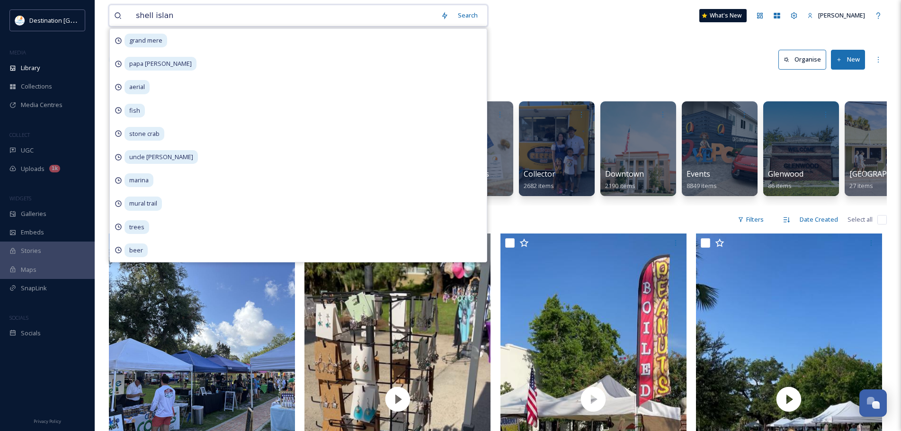
type input "[GEOGRAPHIC_DATA]"
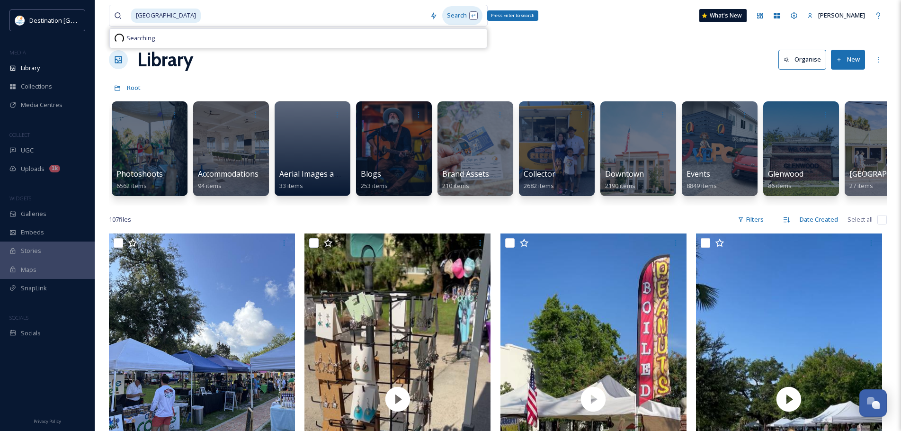
click at [457, 23] on div "Search Press Enter to search" at bounding box center [462, 15] width 40 height 18
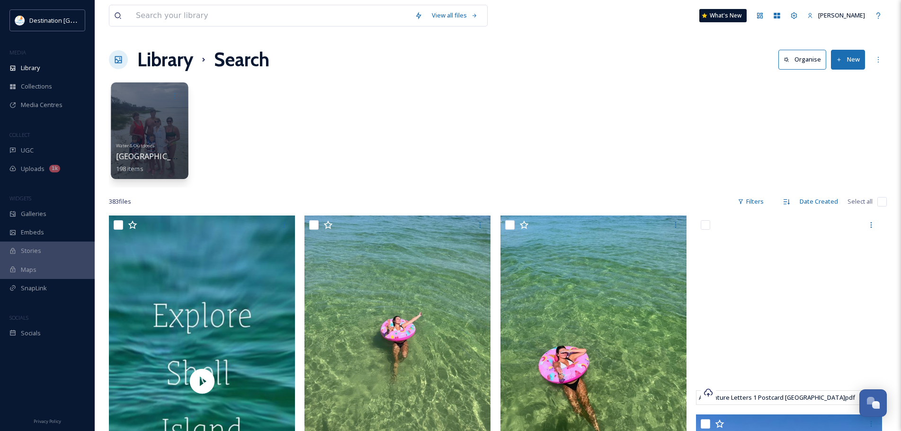
click at [184, 136] on div at bounding box center [149, 130] width 77 height 97
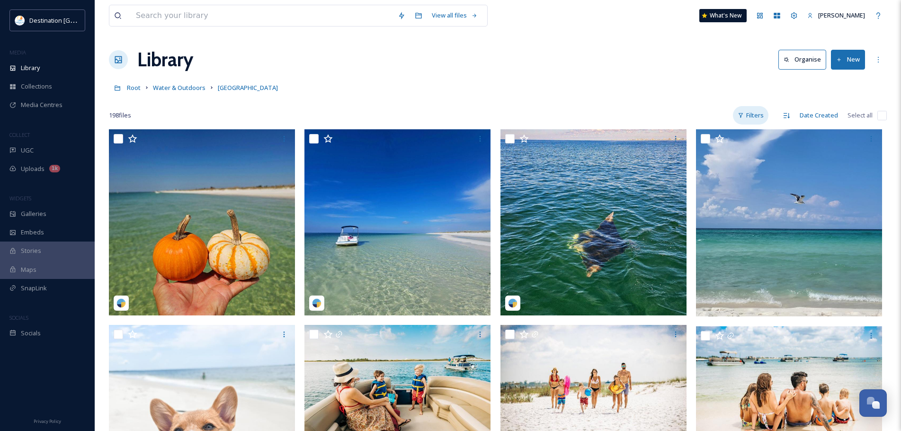
click at [758, 118] on div "Filters" at bounding box center [751, 115] width 36 height 18
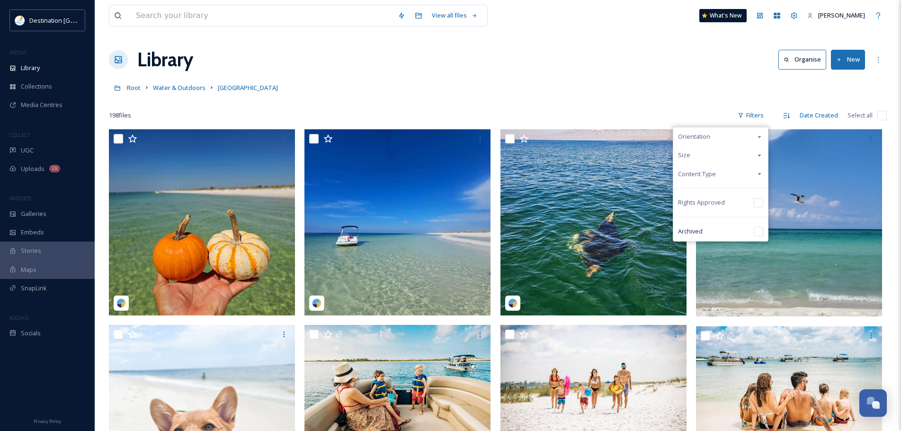
click at [703, 178] on span "Content Type" at bounding box center [697, 174] width 38 height 9
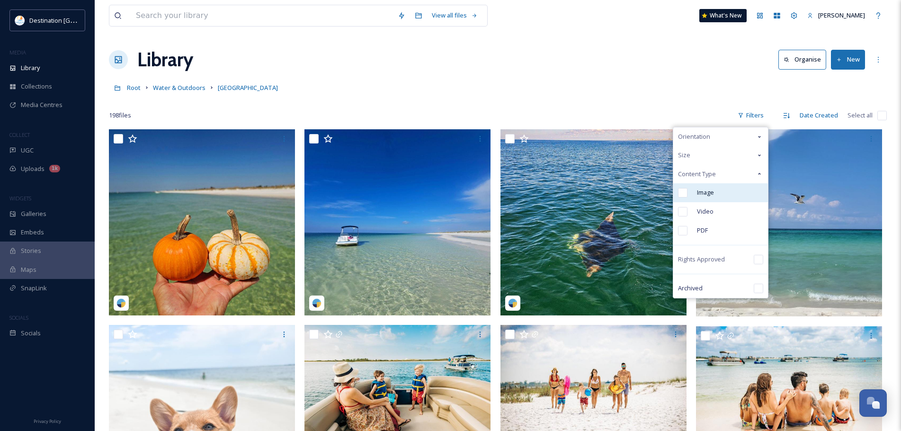
click at [700, 192] on span "Image" at bounding box center [705, 192] width 17 height 9
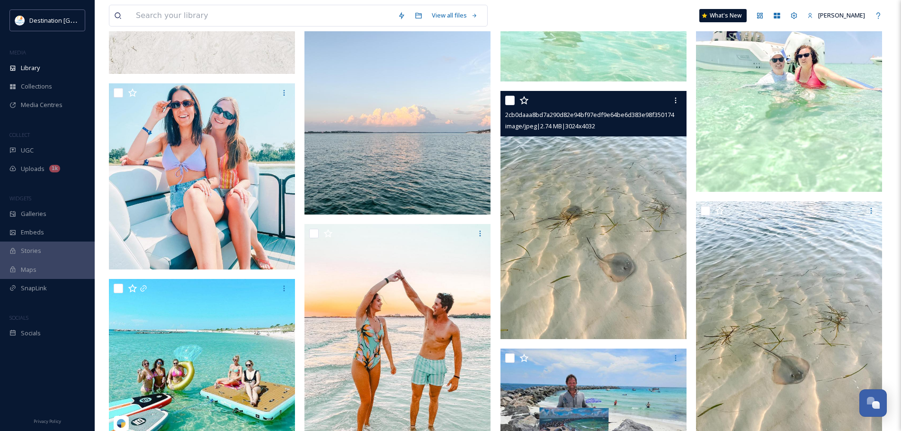
scroll to position [3174, 0]
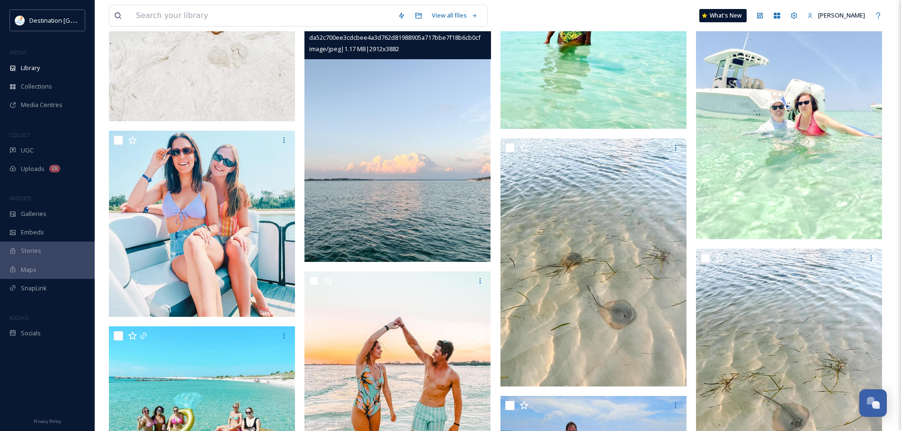
click at [439, 197] on img at bounding box center [398, 138] width 186 height 248
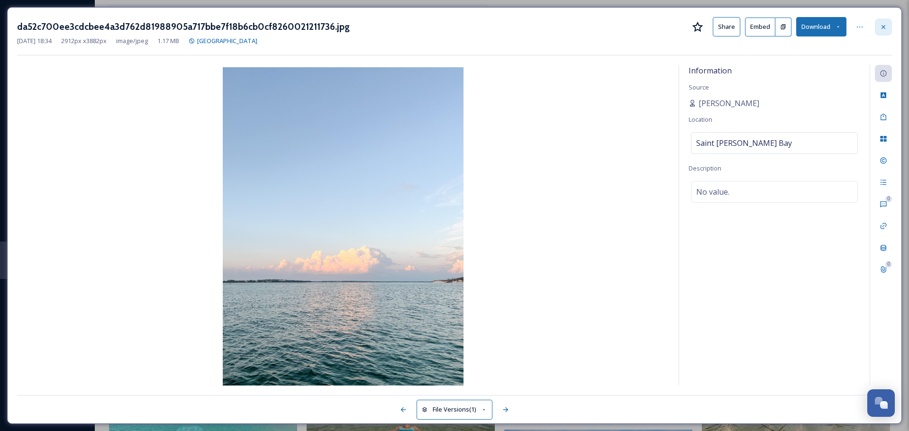
click at [882, 30] on icon at bounding box center [883, 27] width 8 height 8
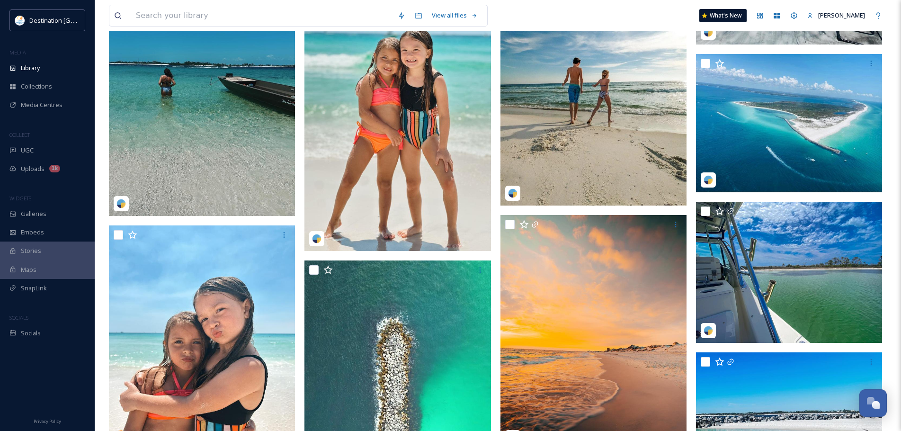
scroll to position [6726, 0]
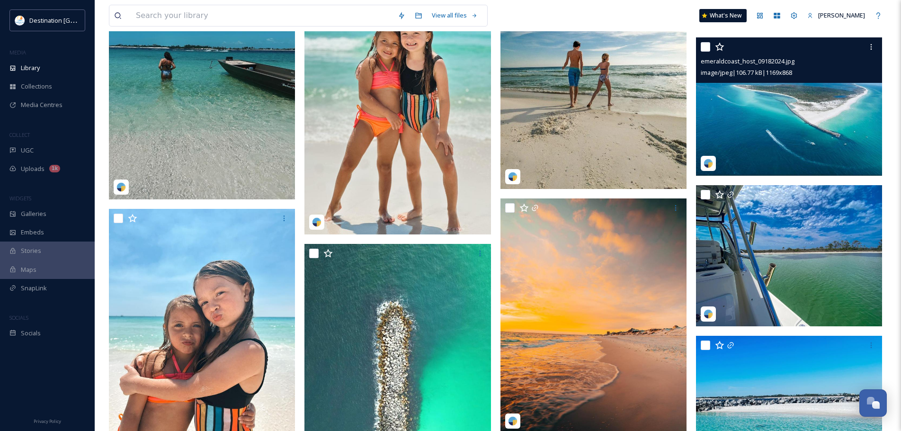
click at [754, 144] on img at bounding box center [789, 106] width 186 height 138
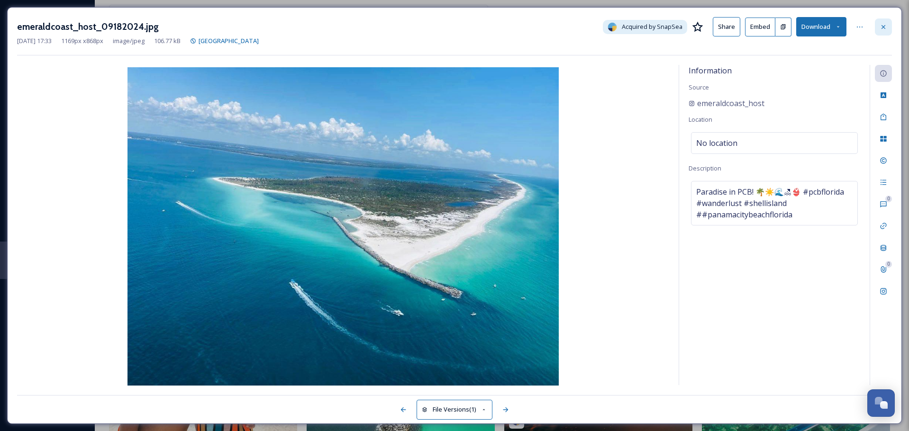
click at [885, 29] on icon at bounding box center [883, 27] width 8 height 8
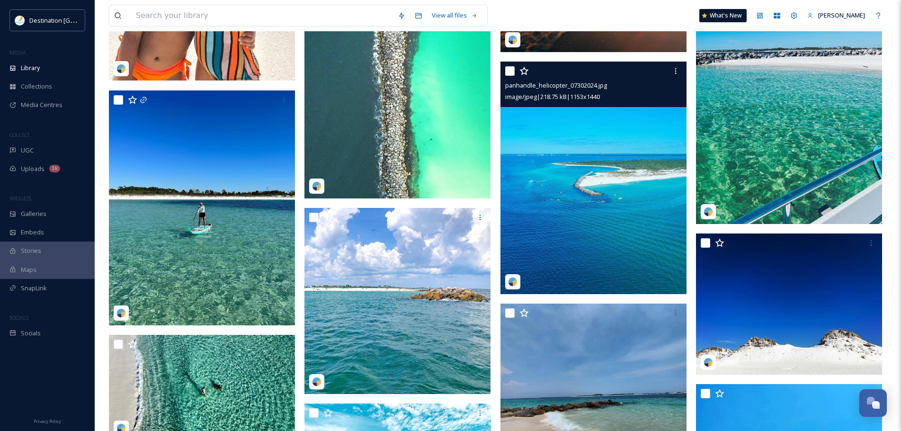
scroll to position [7200, 0]
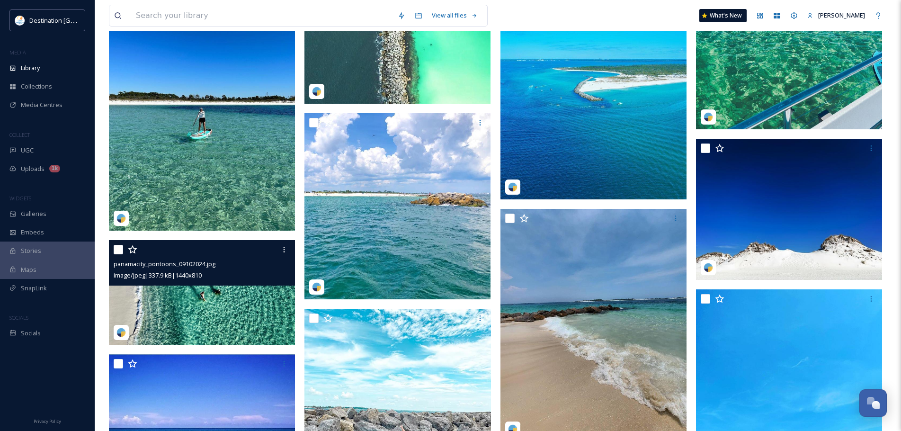
click at [251, 306] on img at bounding box center [202, 292] width 186 height 105
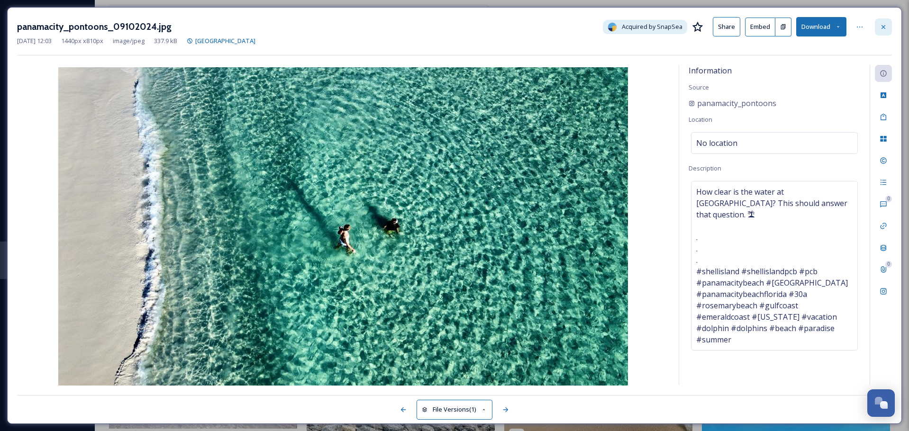
click at [877, 28] on div at bounding box center [882, 26] width 17 height 17
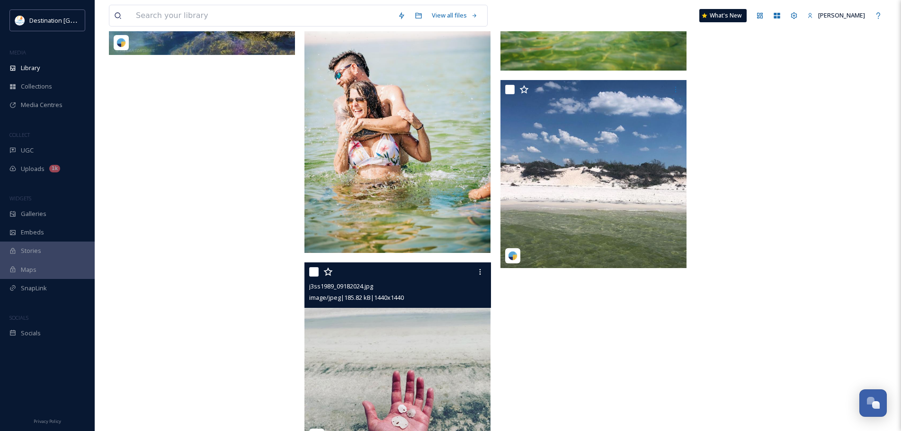
scroll to position [10218, 0]
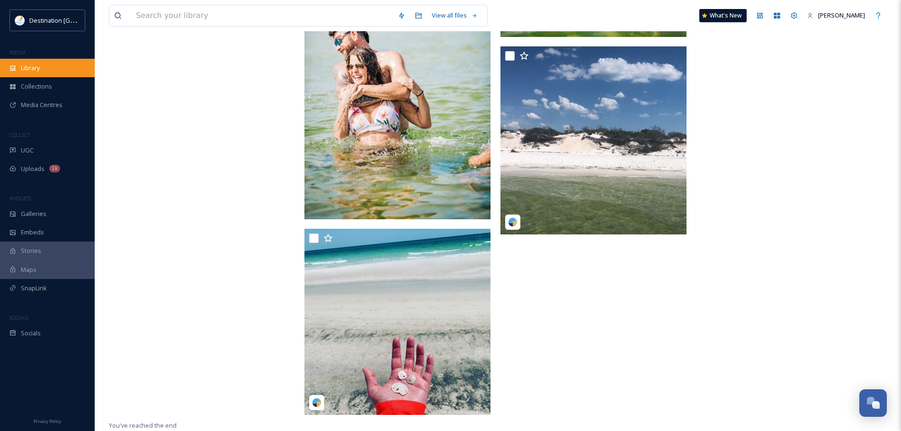
click at [46, 67] on div "Library" at bounding box center [47, 68] width 95 height 18
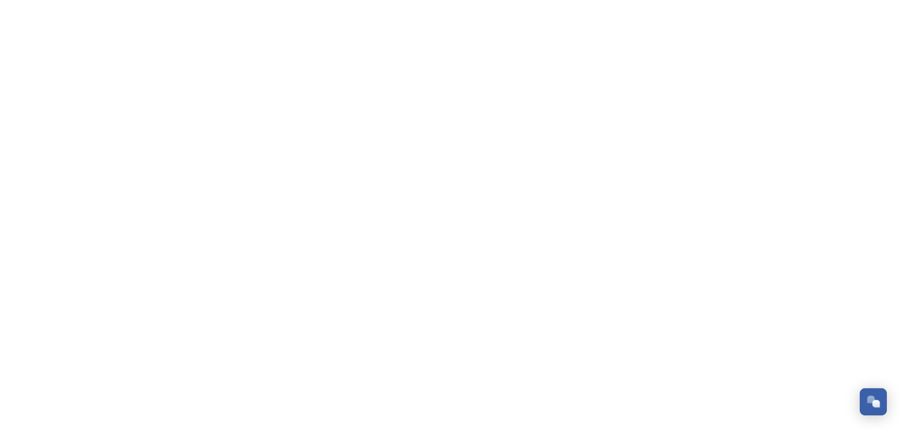
scroll to position [3872, 0]
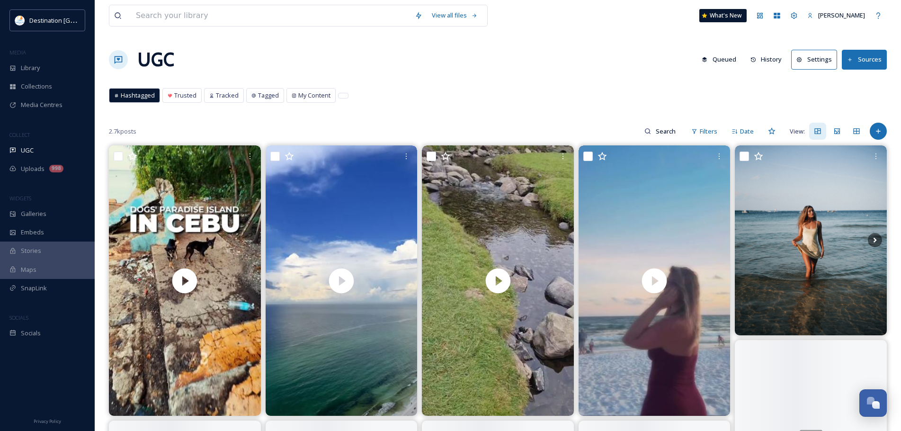
drag, startPoint x: 625, startPoint y: 194, endPoint x: 552, endPoint y: 60, distance: 152.8
click at [552, 60] on div "UGC Queued History Settings Sources" at bounding box center [498, 59] width 778 height 28
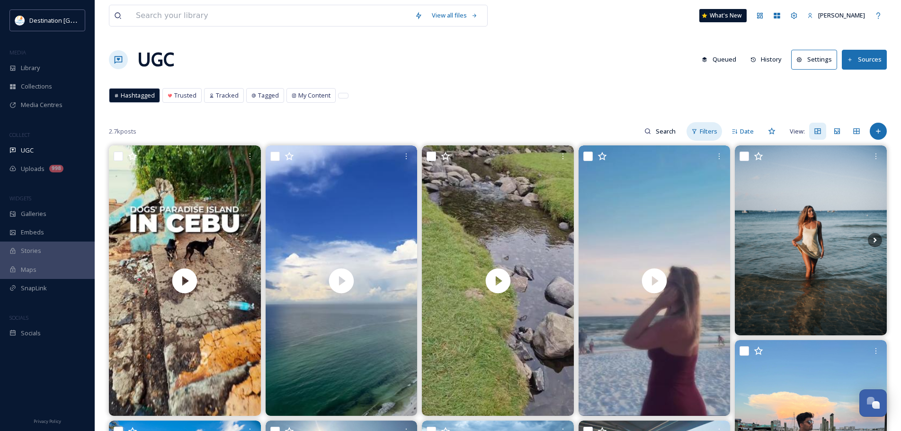
click at [693, 131] on icon at bounding box center [695, 131] width 6 height 6
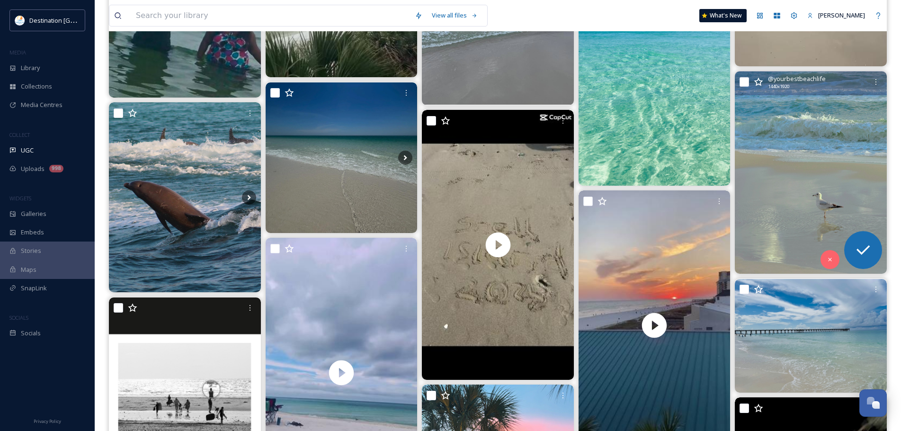
scroll to position [771, 0]
